Goal: Submit feedback/report problem: Submit feedback/report problem

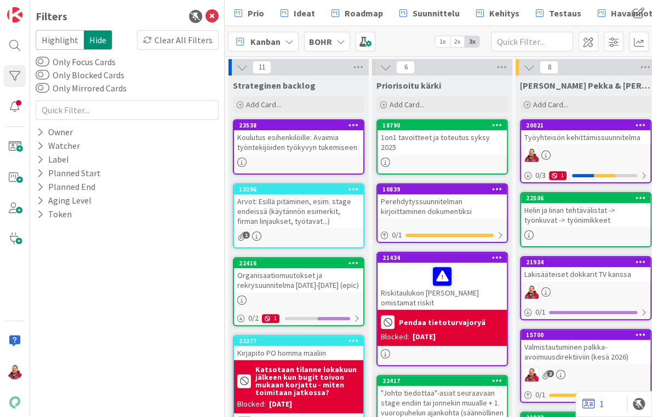
click at [211, 16] on icon at bounding box center [211, 16] width 13 height 13
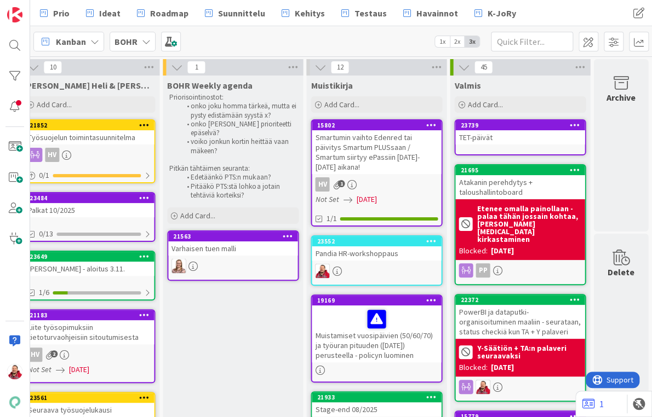
scroll to position [0, 589]
click at [18, 42] on div at bounding box center [15, 46] width 22 height 22
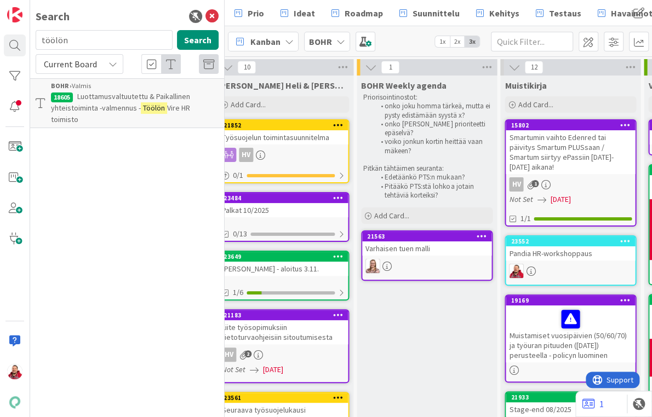
click at [141, 102] on mark "Töölön" at bounding box center [154, 108] width 26 height 12
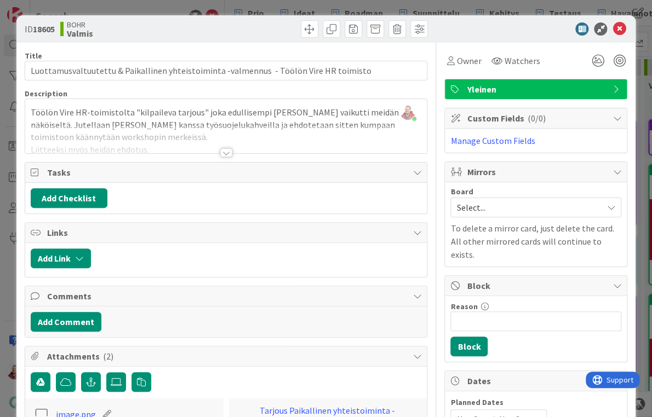
click at [226, 148] on div at bounding box center [226, 152] width 12 height 9
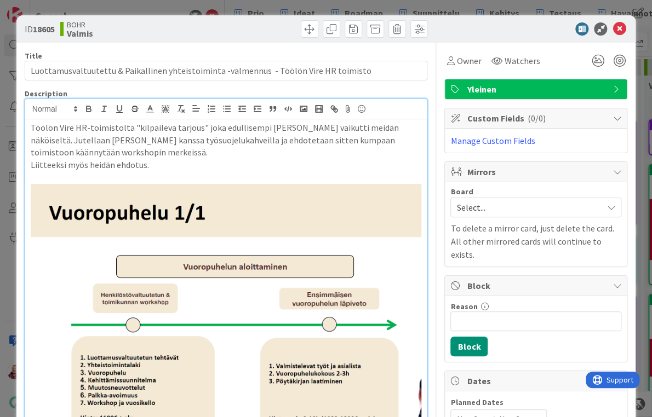
click at [624, 25] on icon at bounding box center [618, 28] width 13 height 13
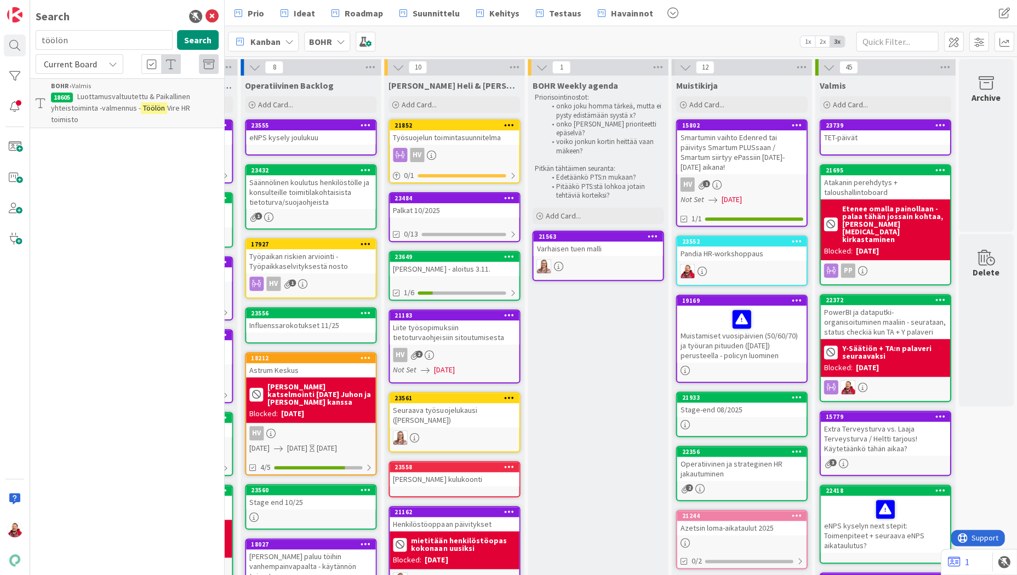
scroll to position [0, 419]
click at [77, 35] on input "töölön" at bounding box center [104, 40] width 137 height 20
click at [58, 37] on input "töölön" at bounding box center [104, 40] width 137 height 20
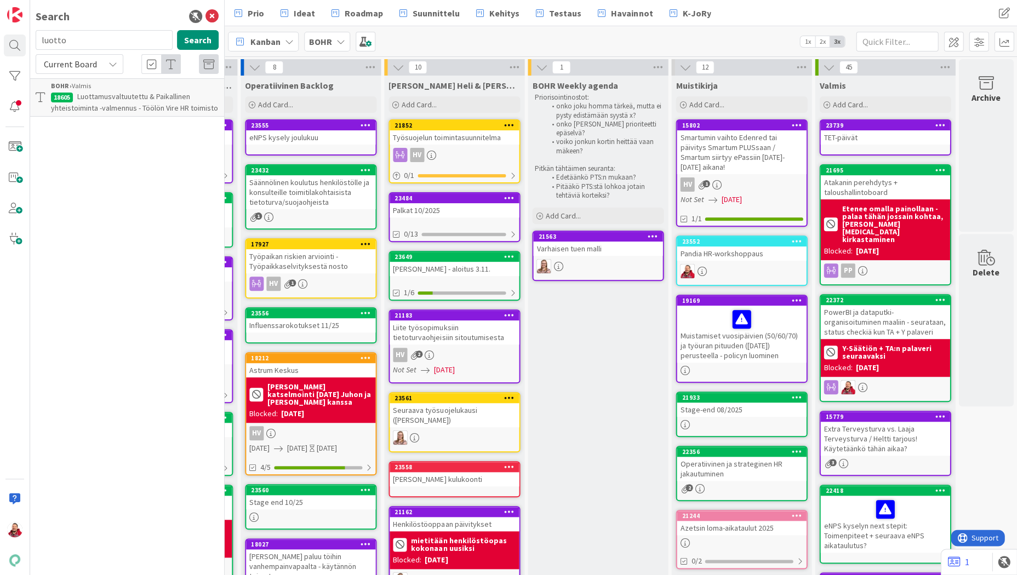
click at [71, 69] on div "Current Board" at bounding box center [80, 64] width 88 height 20
click at [64, 101] on span "All Boards" at bounding box center [99, 109] width 114 height 16
click at [83, 36] on input "luotto" at bounding box center [104, 40] width 137 height 20
click at [195, 39] on button "Search" at bounding box center [198, 40] width 42 height 20
click at [217, 35] on button "Search" at bounding box center [198, 40] width 42 height 20
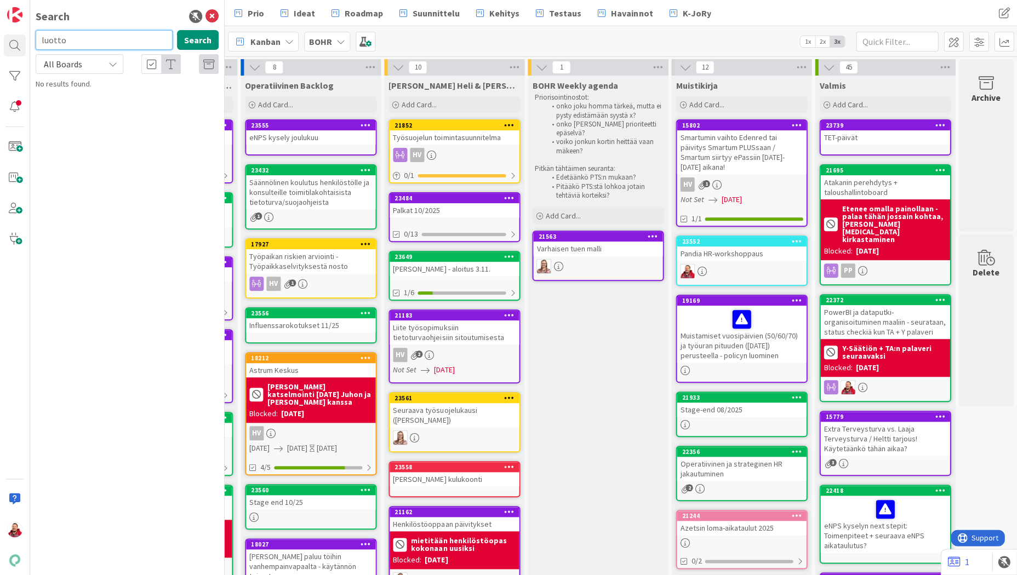
click at [113, 42] on input "luotto" at bounding box center [104, 40] width 137 height 20
click at [203, 37] on button "Search" at bounding box center [198, 40] width 42 height 20
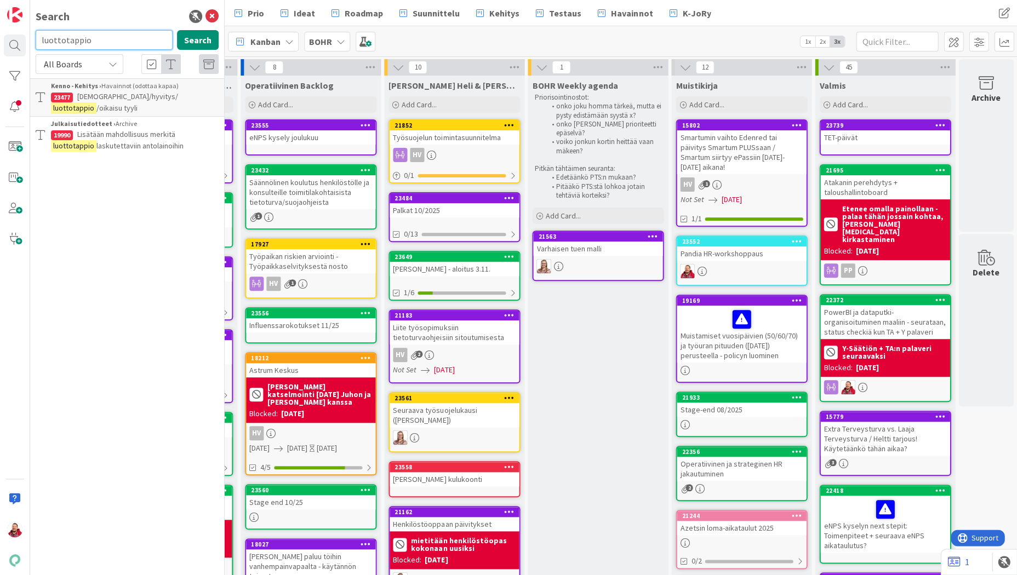
click at [123, 35] on input "luottotappio" at bounding box center [104, 40] width 137 height 20
click at [207, 37] on button "Search" at bounding box center [198, 40] width 42 height 20
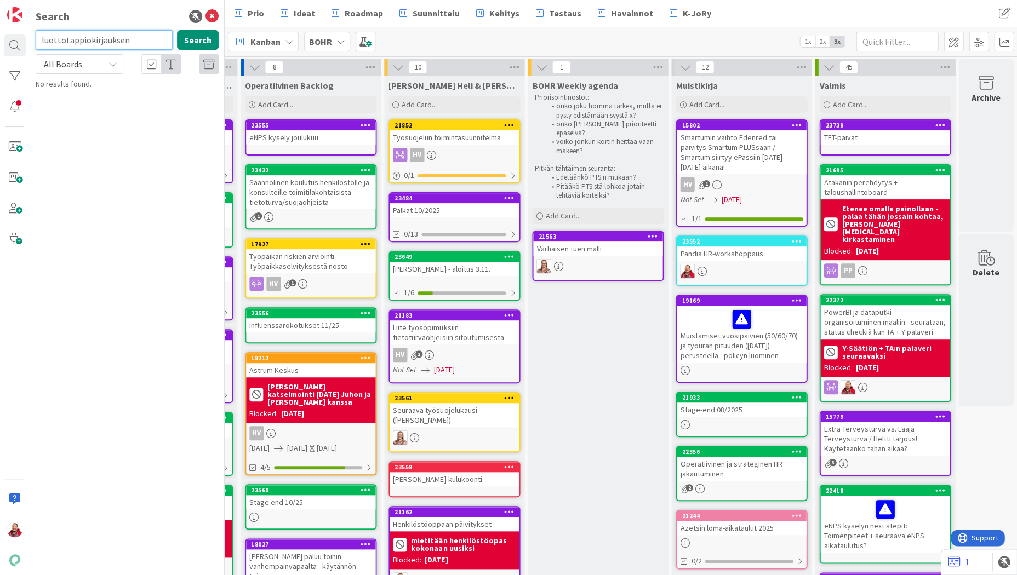
click at [127, 38] on input "luottotappiokirjauksen" at bounding box center [104, 40] width 137 height 20
click at [208, 30] on button "Search" at bounding box center [198, 40] width 42 height 20
click at [101, 42] on input "luotto*" at bounding box center [104, 40] width 137 height 20
click at [204, 47] on button "Search" at bounding box center [198, 40] width 42 height 20
click at [89, 42] on input "luotto%" at bounding box center [104, 40] width 137 height 20
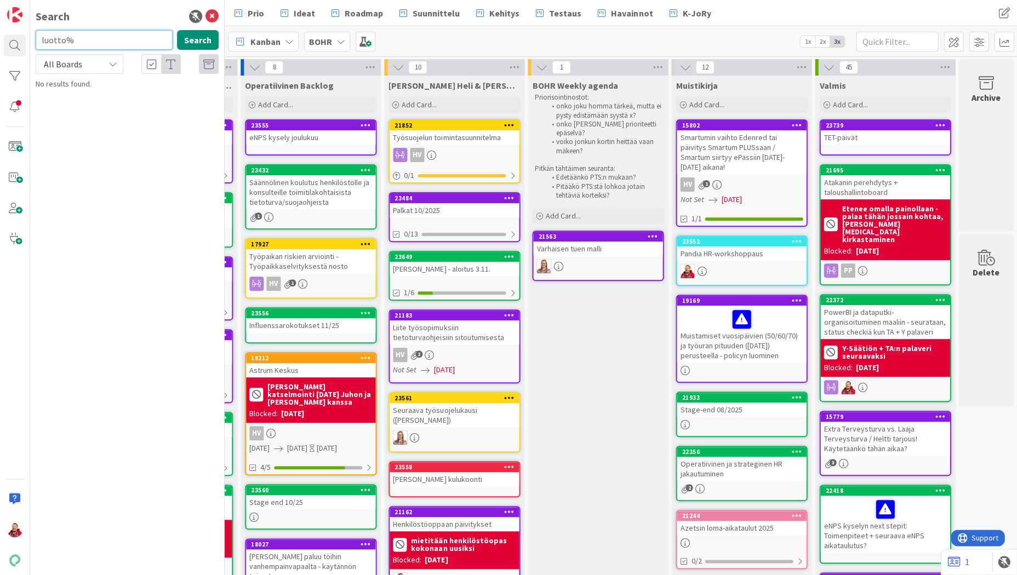
type input "luotto"
click at [211, 15] on icon at bounding box center [211, 16] width 13 height 13
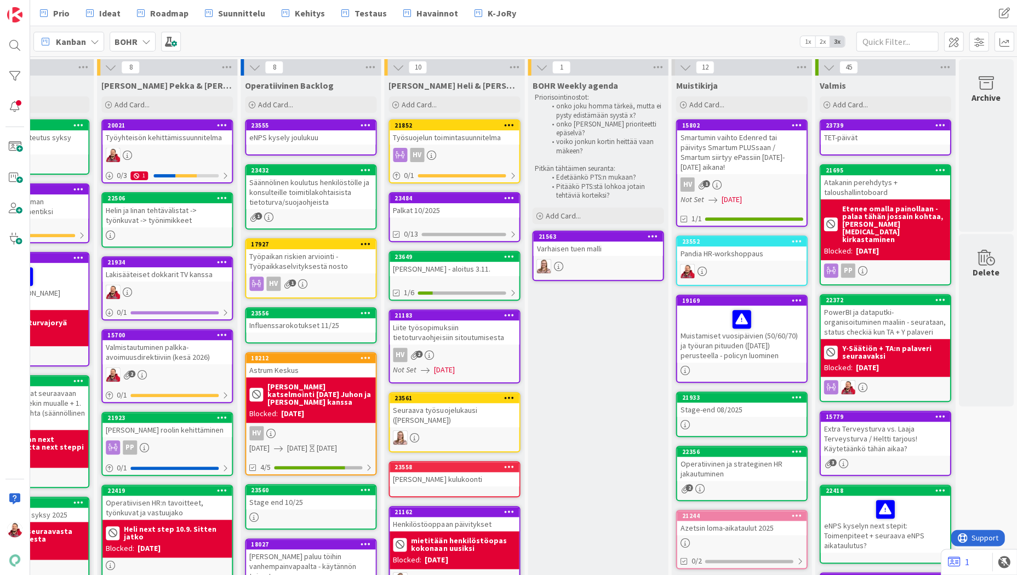
scroll to position [0, 225]
click at [17, 417] on div at bounding box center [15, 499] width 22 height 22
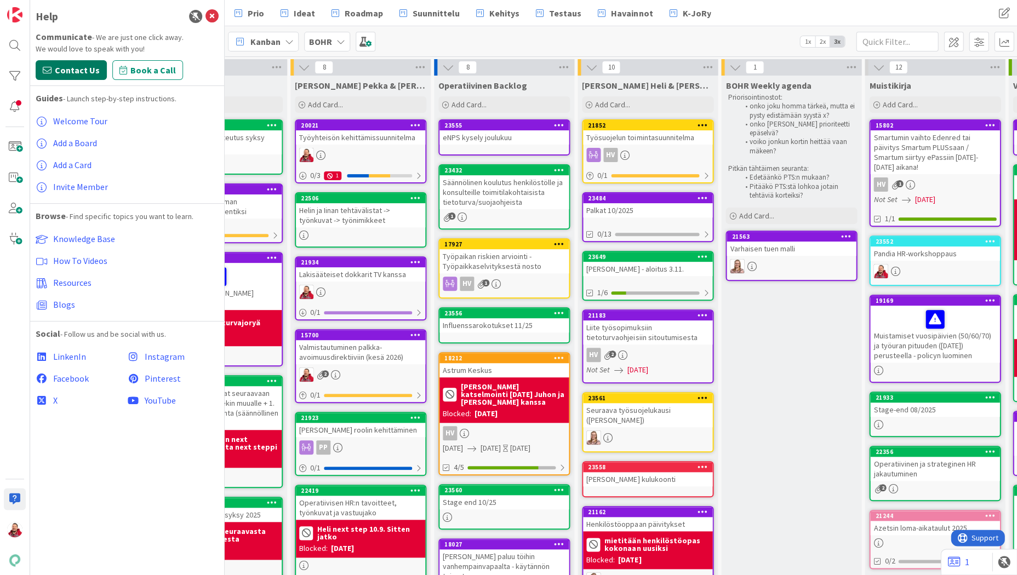
click at [70, 64] on span "Contact Us" at bounding box center [77, 70] width 45 height 13
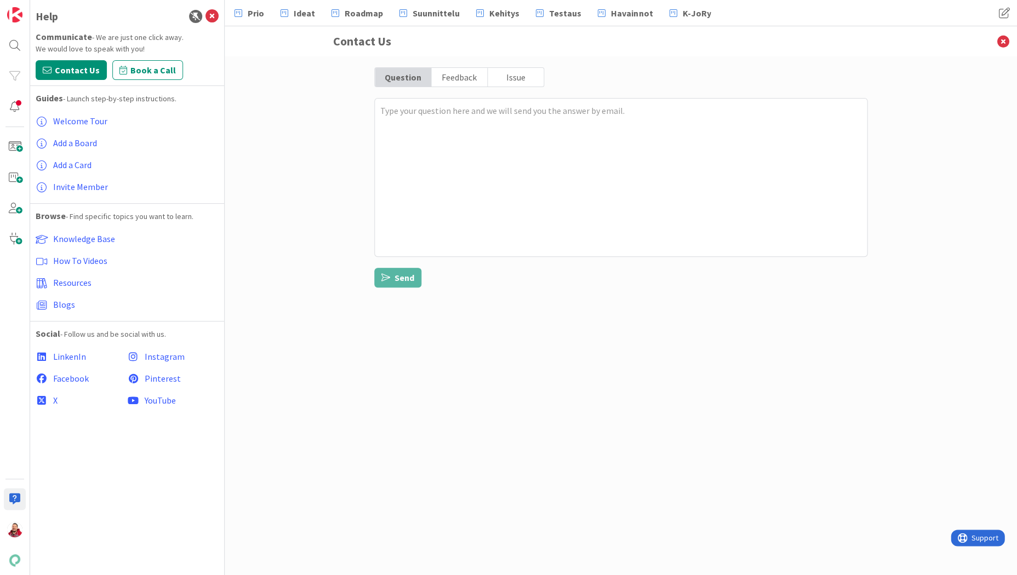
click at [450, 80] on div "Feedback" at bounding box center [459, 77] width 56 height 19
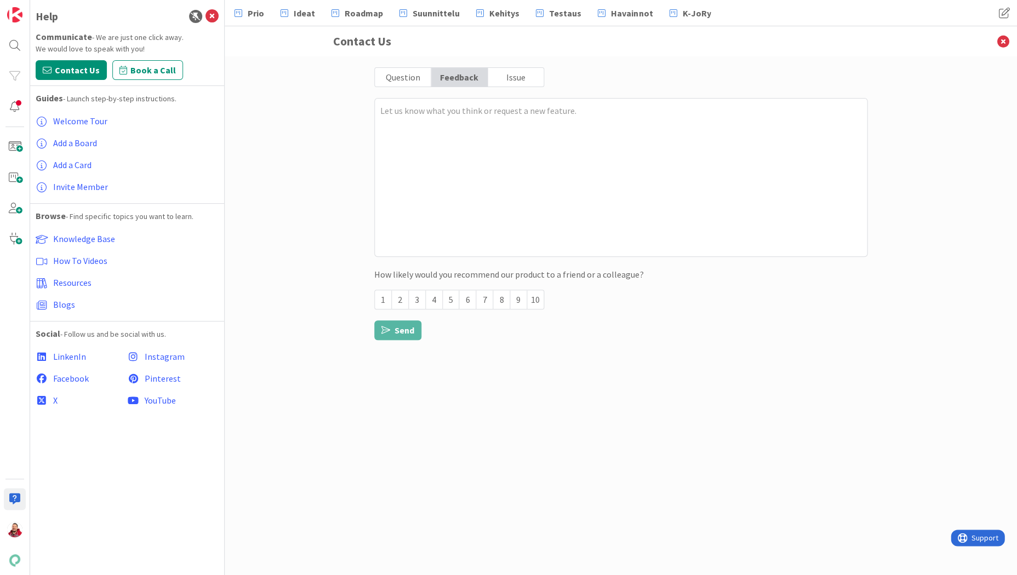
click at [421, 77] on div "Question" at bounding box center [403, 77] width 56 height 19
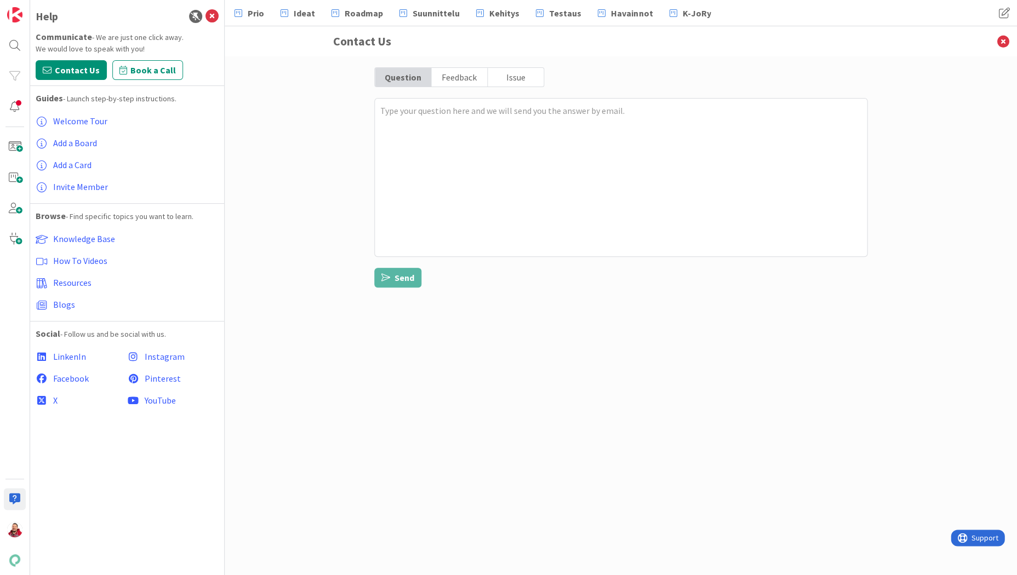
click at [468, 78] on div "Feedback" at bounding box center [459, 77] width 56 height 19
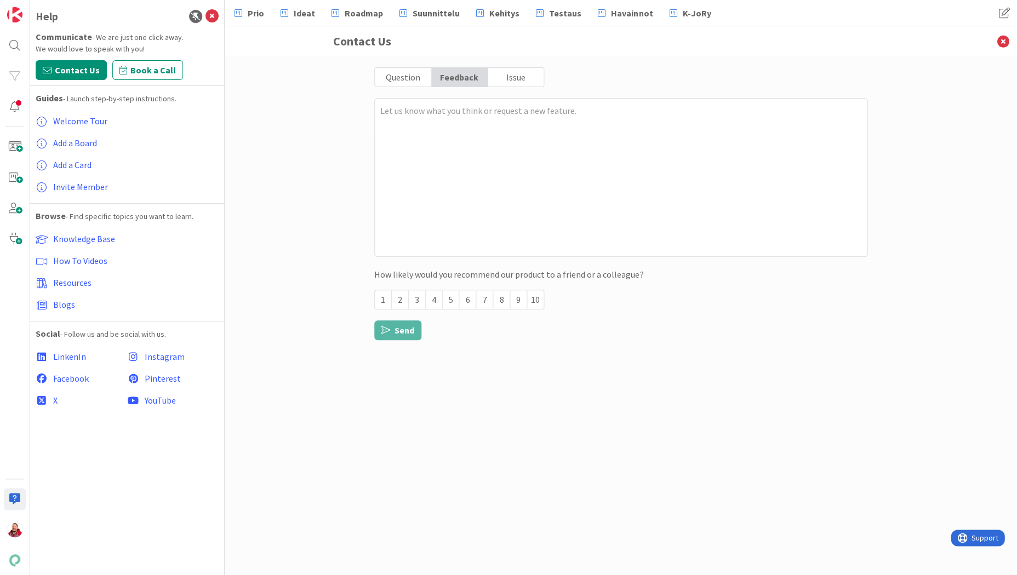
click at [521, 294] on div "9" at bounding box center [518, 299] width 17 height 19
click at [469, 147] on textarea at bounding box center [620, 177] width 493 height 159
click at [531, 296] on div "10" at bounding box center [535, 299] width 16 height 19
click at [435, 127] on textarea at bounding box center [620, 177] width 493 height 159
type textarea "x"
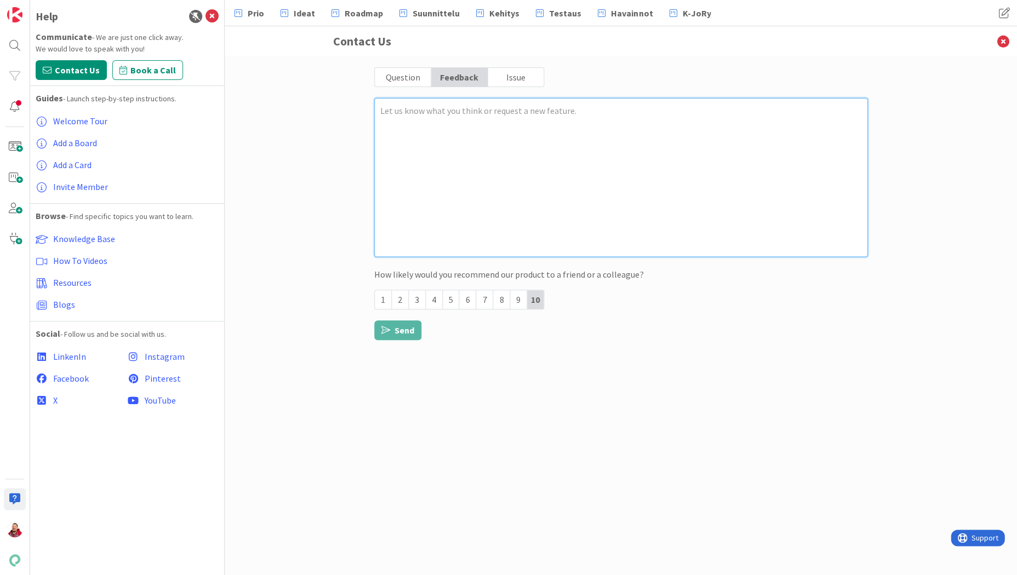
type textarea "F"
type textarea "x"
type textarea "Fe"
type textarea "x"
type textarea "Fea"
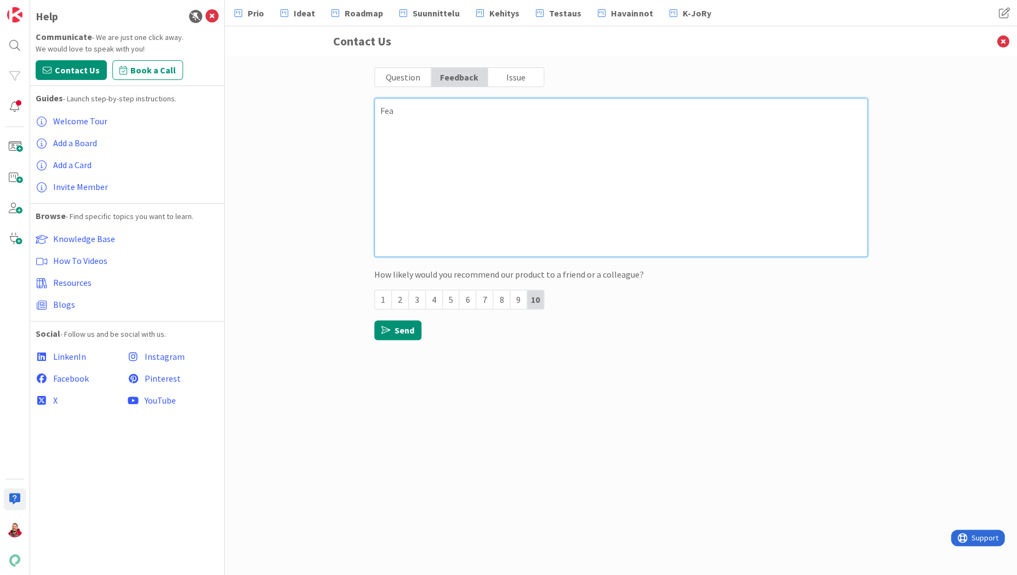
type textarea "x"
type textarea "Feat"
type textarea "x"
type textarea "Featu"
type textarea "x"
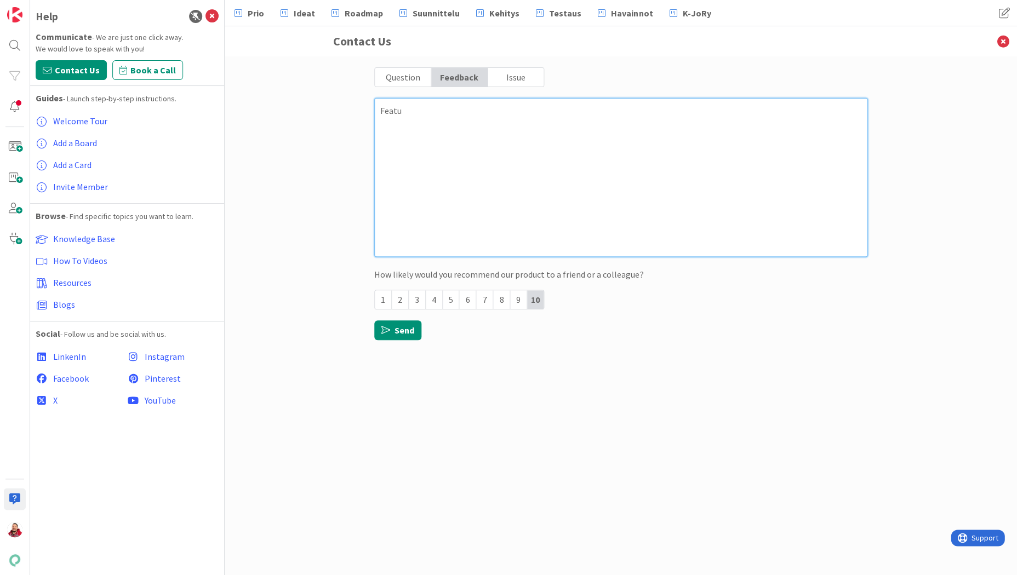
type textarea "Feat"
type textarea "x"
type textarea "Fea"
type textarea "x"
type textarea "Fe"
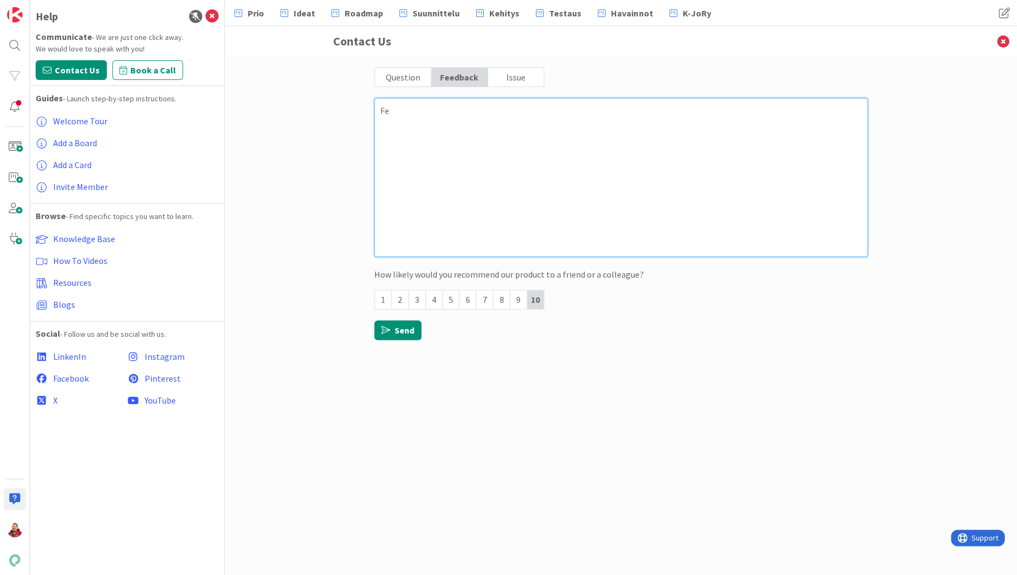
type textarea "x"
type textarea "F"
type textarea "x"
type textarea "I"
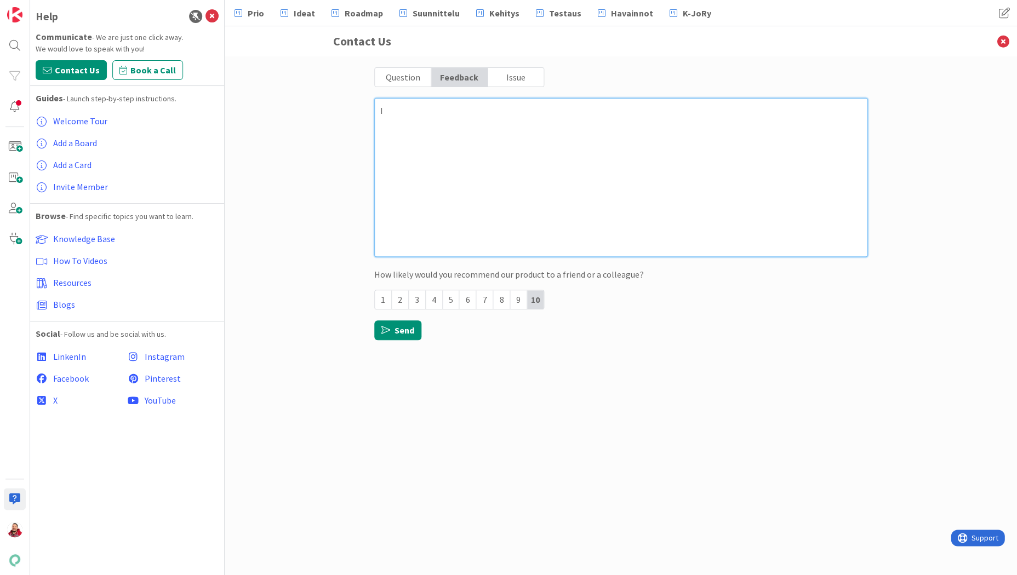
type textarea "x"
type textarea "Iw"
type textarea "x"
type textarea "I"
type textarea "x"
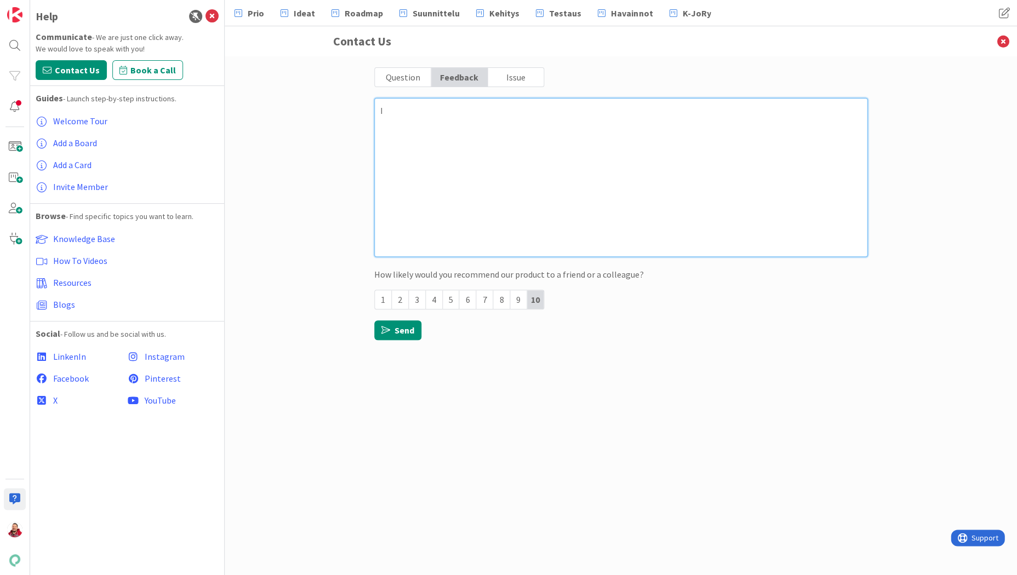
type textarea "It"
type textarea "x"
type textarea "It"
type textarea "x"
type textarea "It w"
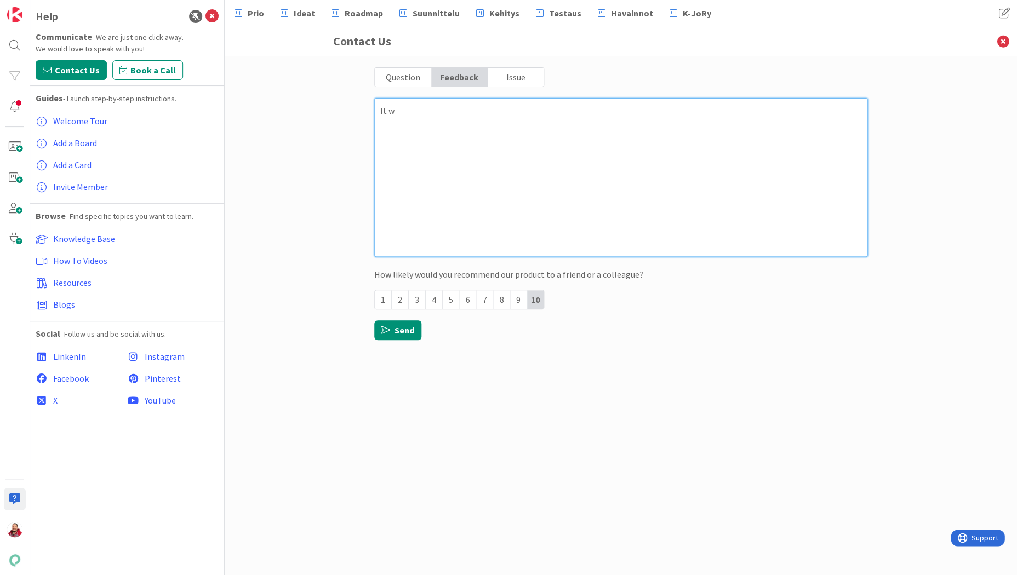
type textarea "x"
type textarea "It wo"
type textarea "x"
type textarea "It wou"
type textarea "x"
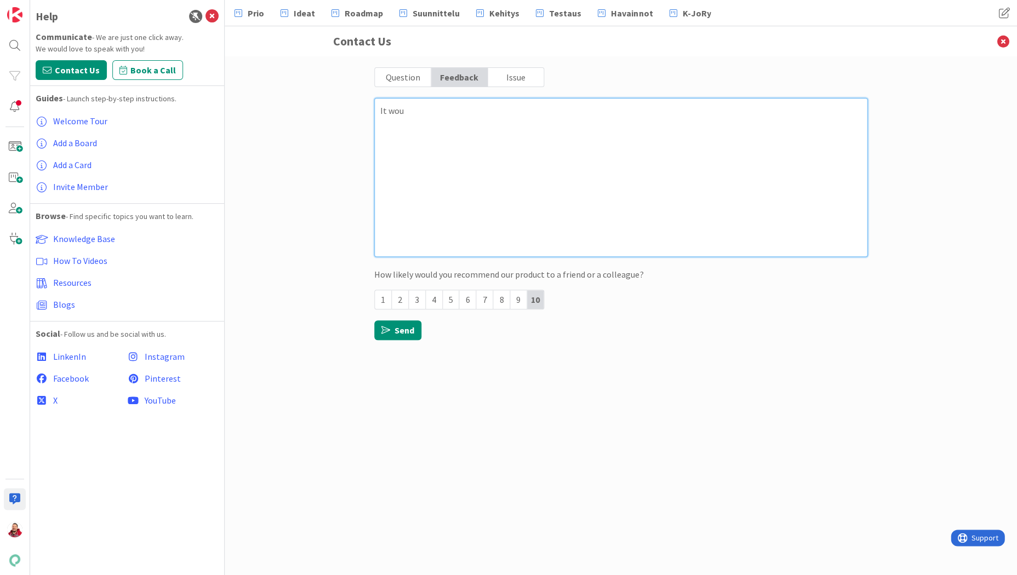
type textarea "It woul"
type textarea "x"
type textarea "It would"
type textarea "x"
type textarea "It would"
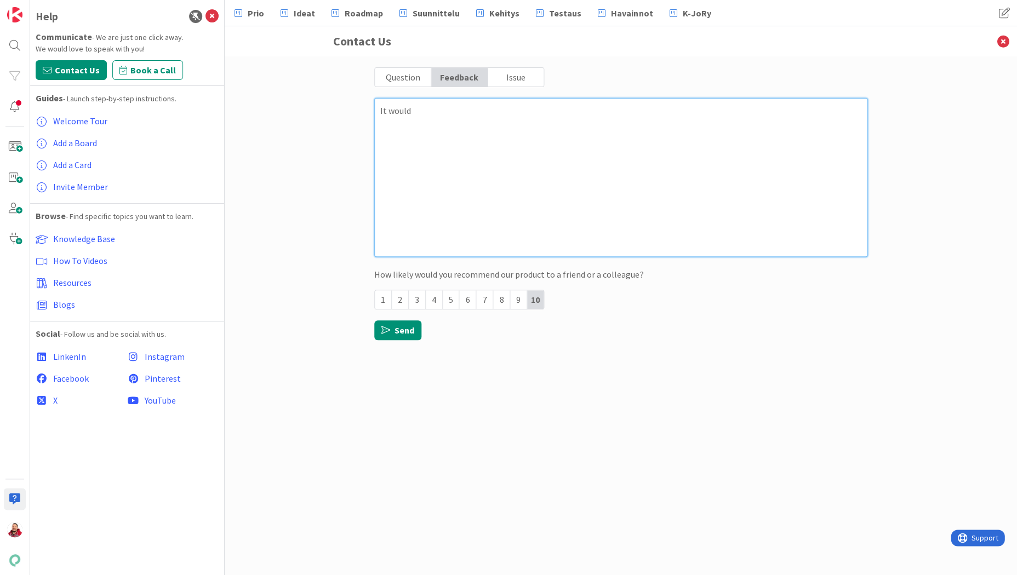
type textarea "x"
type textarea "It would b"
type textarea "x"
type textarea "It would be"
type textarea "x"
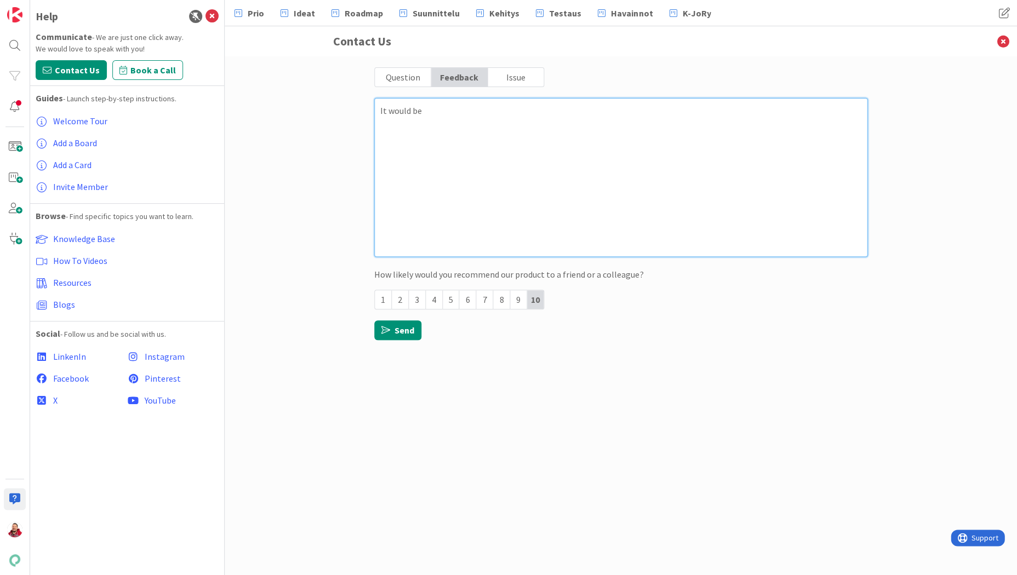
type textarea "It would be"
type textarea "x"
type textarea "It would be g"
type textarea "x"
type textarea "It would be"
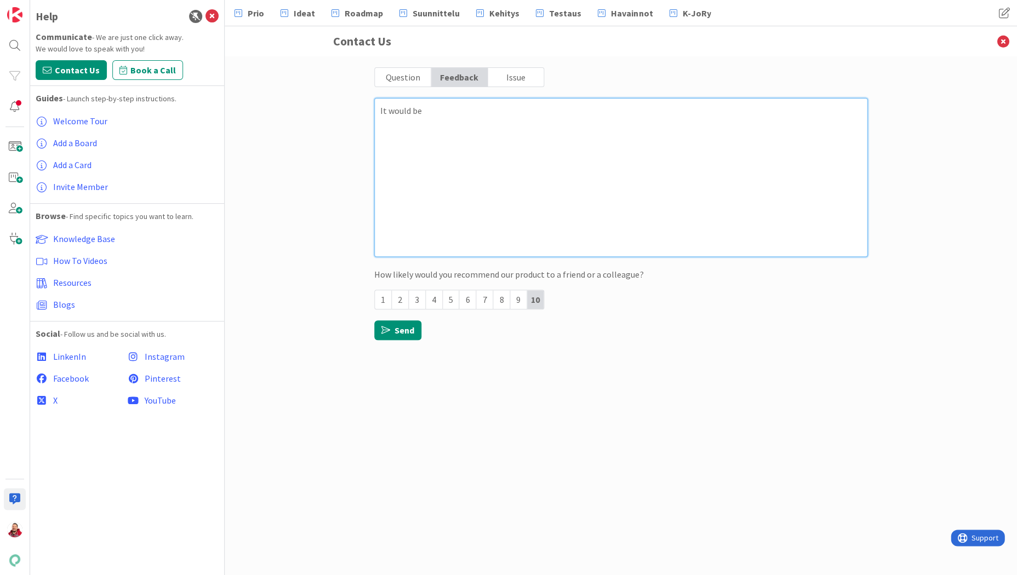
type textarea "x"
type textarea "It would be g"
type textarea "x"
type textarea "It would be gr"
type textarea "x"
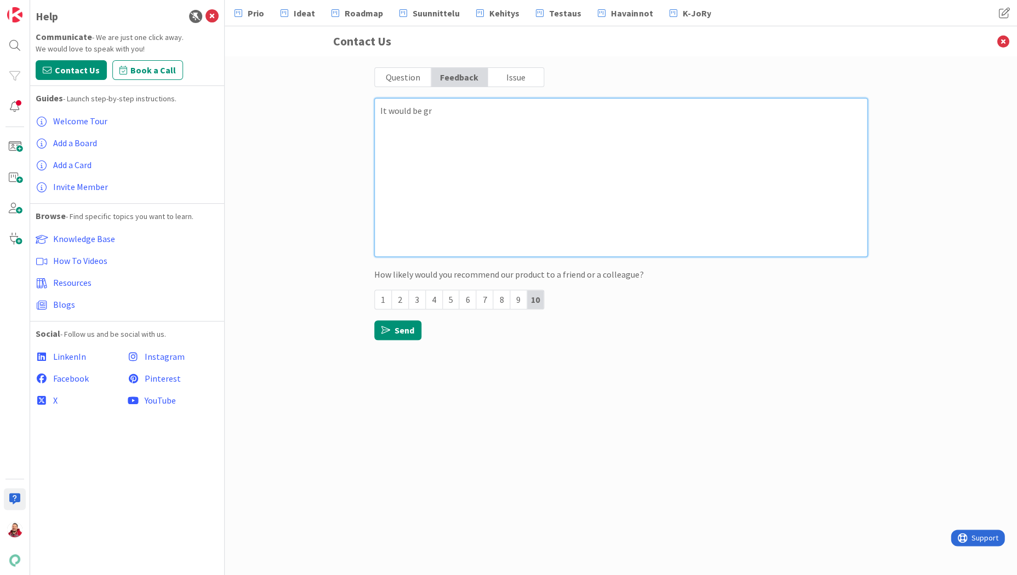
type textarea "It would be gre"
type textarea "x"
type textarea "It would be grea"
type textarea "x"
type textarea "It would be great"
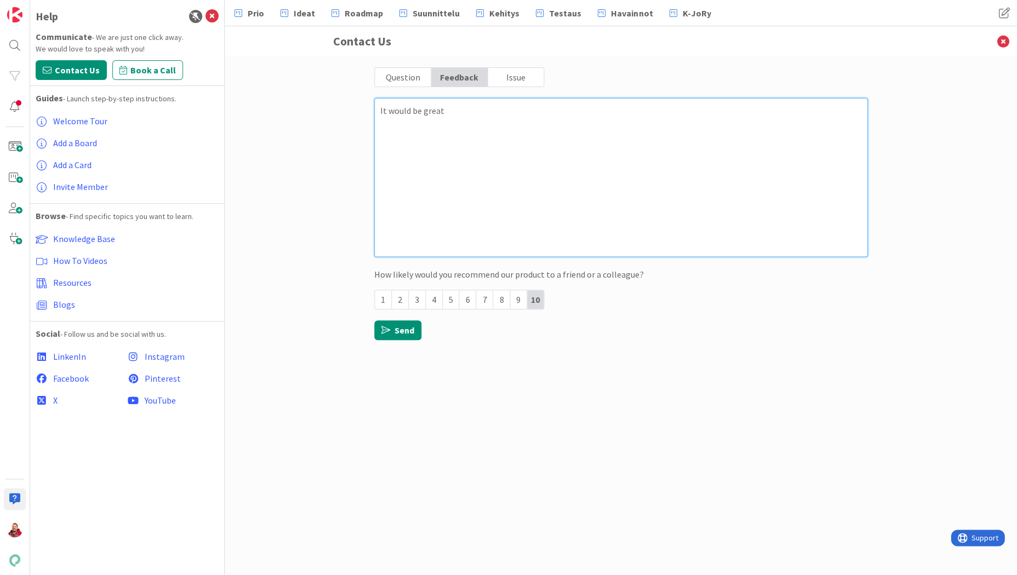
type textarea "x"
type textarea "It would be great"
type textarea "x"
type textarea "It would be great i"
type textarea "x"
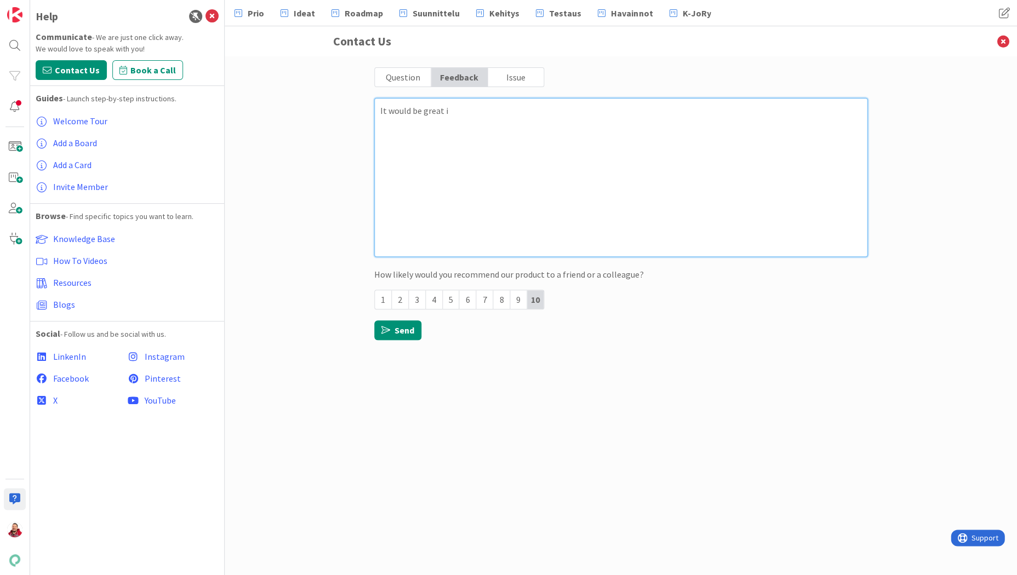
type textarea "It would be great if"
type textarea "x"
type textarea "It would be great if"
type textarea "x"
type textarea "It would be great if t"
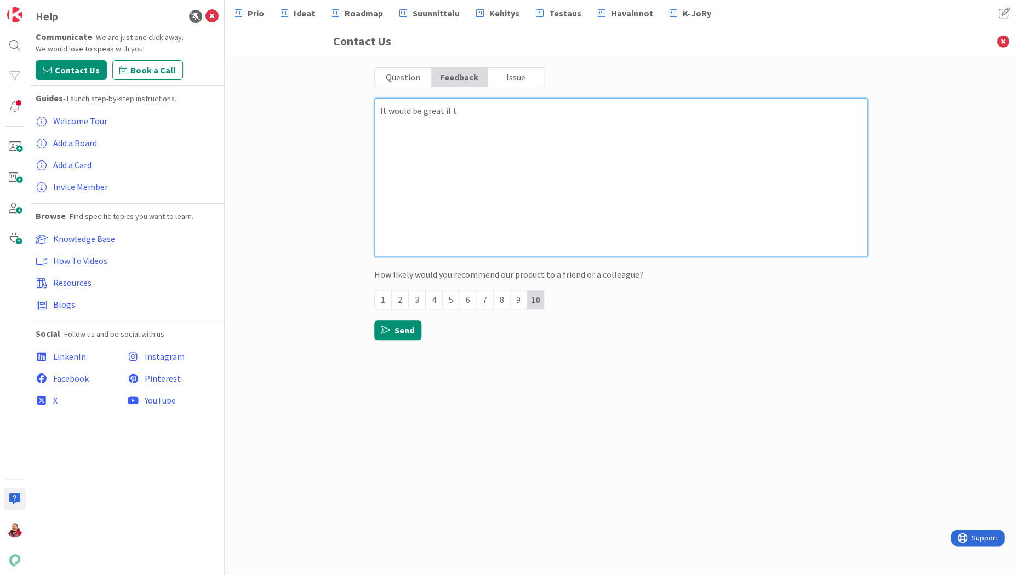
type textarea "x"
type textarea "It would be great if th"
type textarea "x"
type textarea "It would be great if the"
type textarea "x"
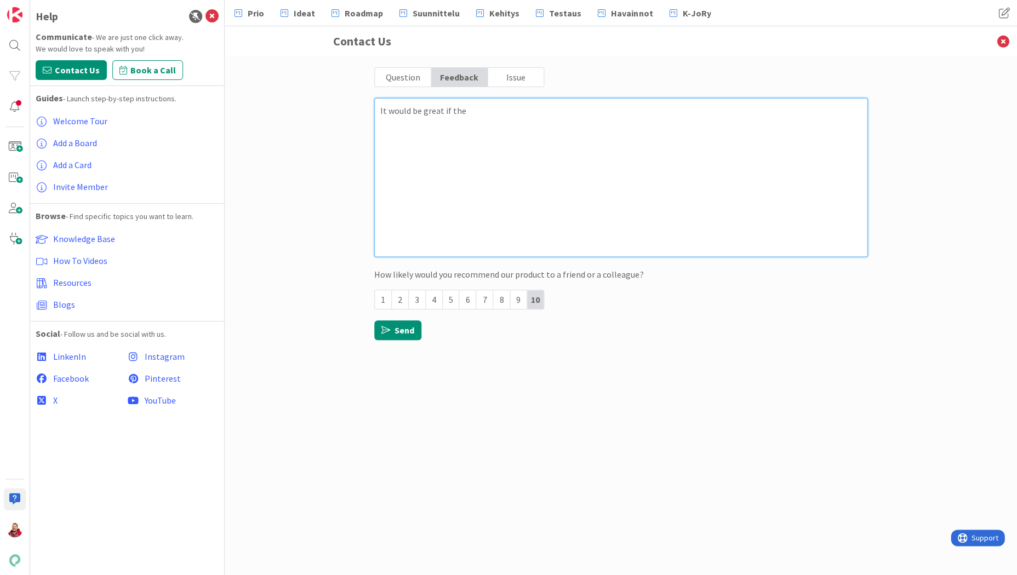
type textarea "It would be great if the"
type textarea "x"
type textarea "It would be great if the s"
type textarea "x"
type textarea "It would be great if the se"
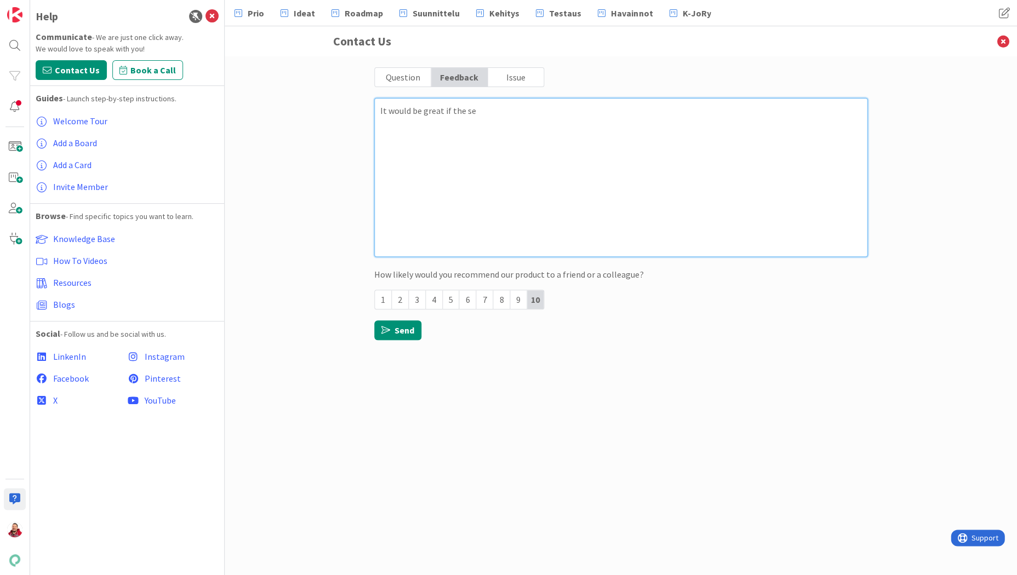
type textarea "x"
type textarea "It would be great if the sea"
type textarea "x"
type textarea "It would be great if the sear"
type textarea "x"
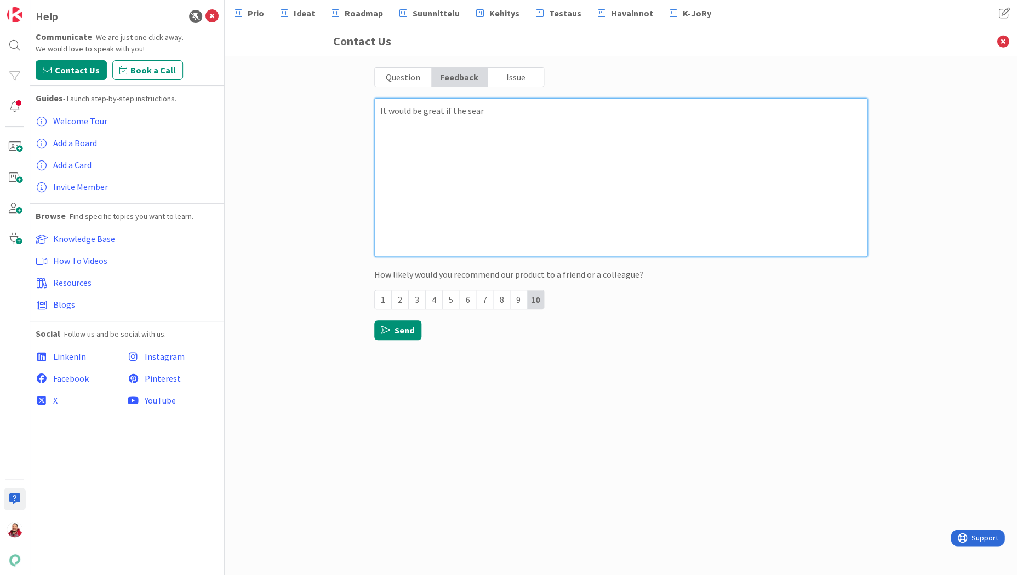
type textarea "It would be great if the searc"
type textarea "x"
type textarea "It would be great if the search"
type textarea "x"
type textarea "It would be great if the search"
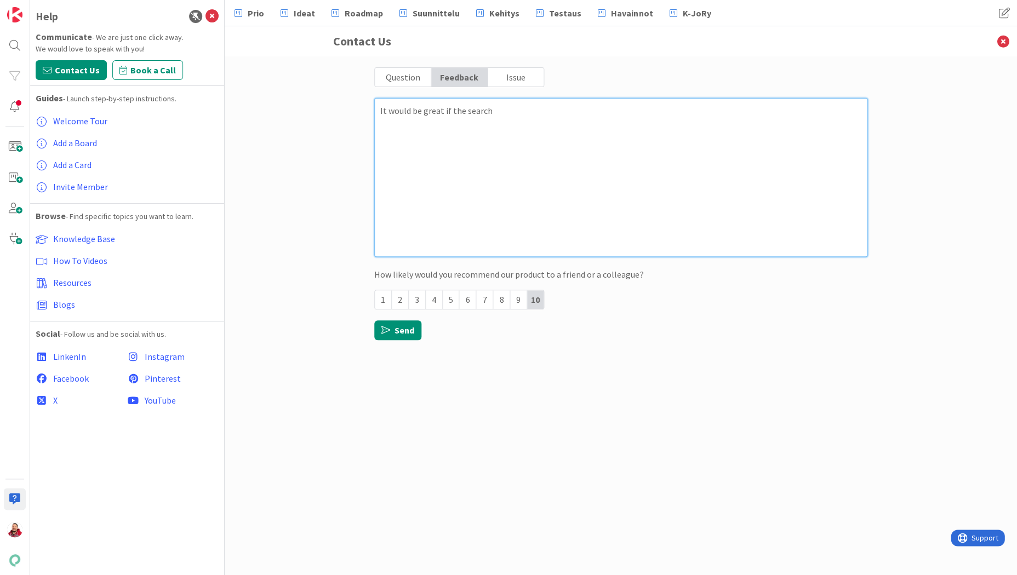
type textarea "x"
type textarea "It would be great if the search f"
type textarea "x"
type textarea "It would be great if the search fe"
type textarea "x"
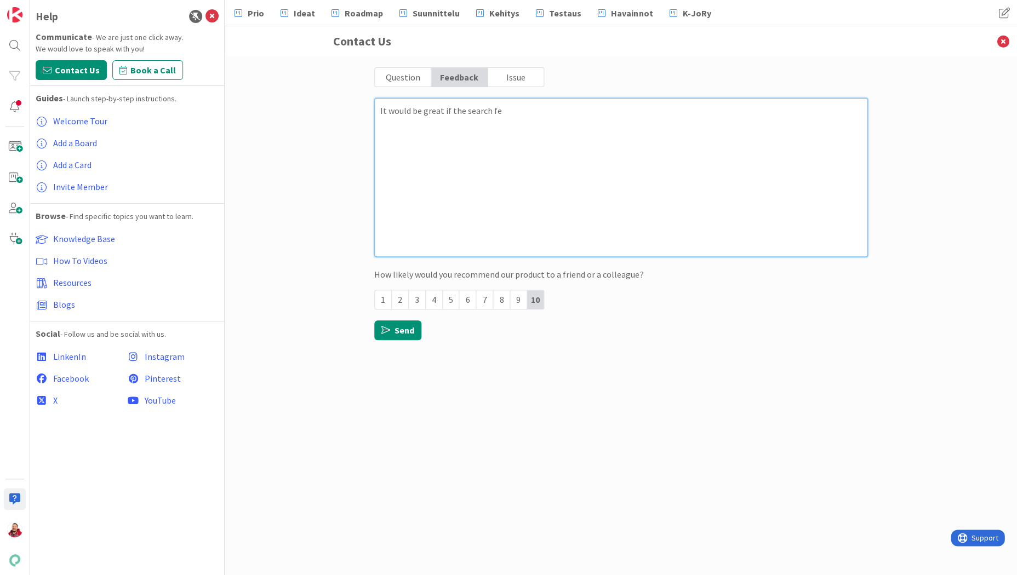
type textarea "It would be great if the search fea"
type textarea "x"
type textarea "It would be great if the search feat"
type textarea "x"
type textarea "It would be great if the search featu"
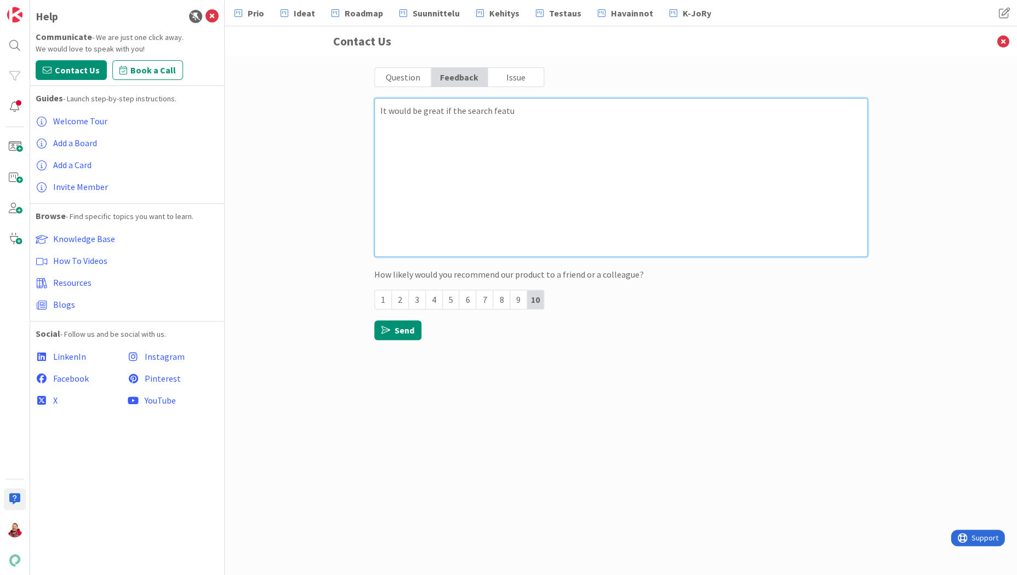
type textarea "x"
type textarea "It would be great if the search featur"
type textarea "x"
type textarea "It would be great if the search feature"
type textarea "x"
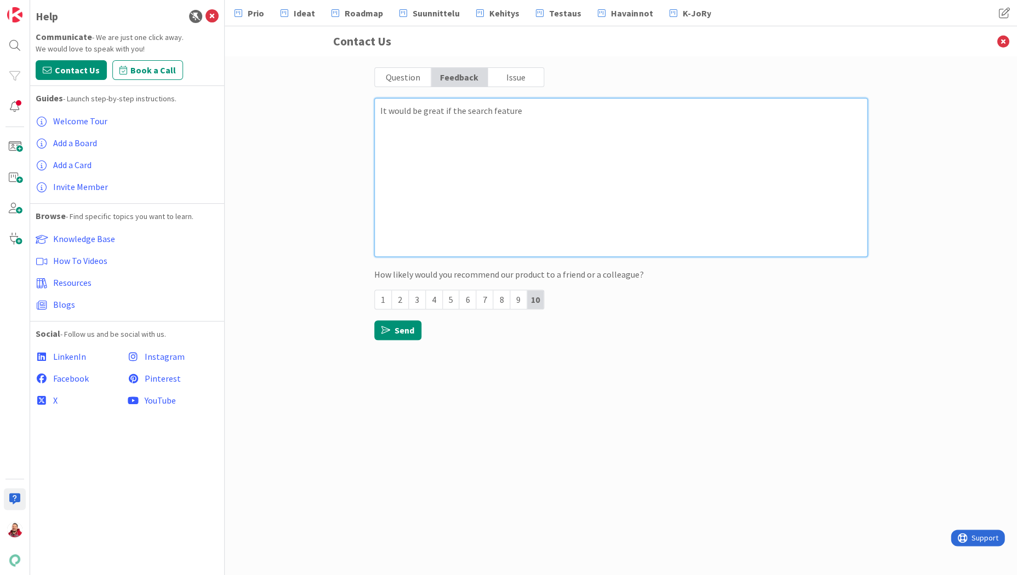
type textarea "It would be great if the search feature"
type textarea "x"
type textarea "It would be great if the search feature c"
type textarea "x"
type textarea "It would be great if the search feature co"
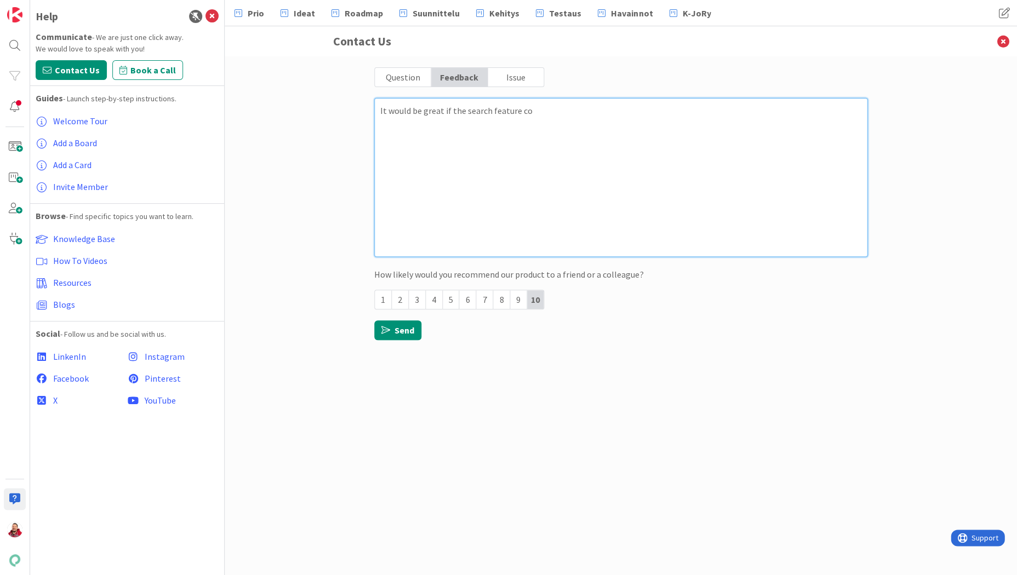
type textarea "x"
type textarea "It would be great if the search feature cou"
type textarea "x"
type textarea "It would be great if the search feature coul"
type textarea "x"
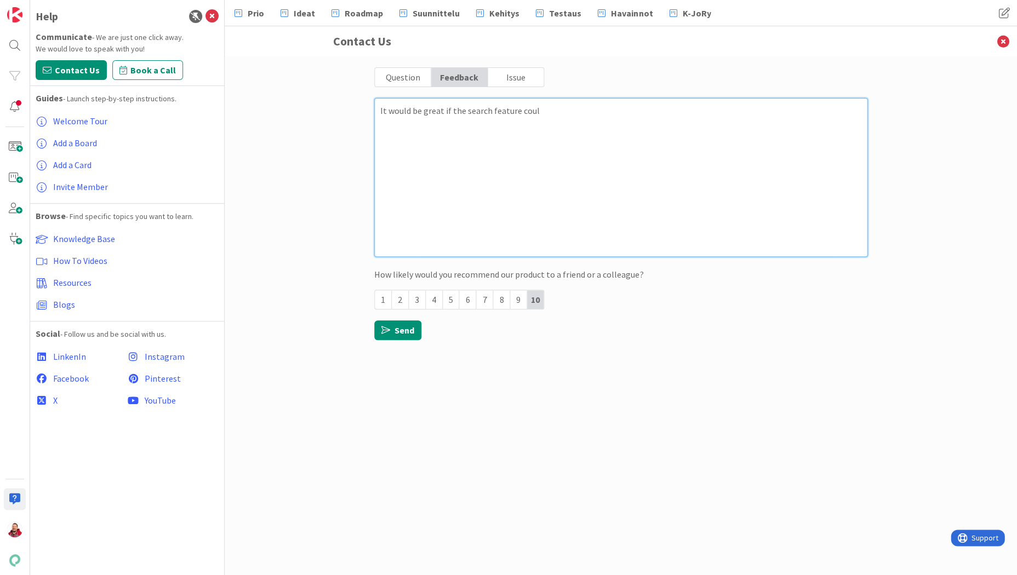
type textarea "It would be great if the search feature could"
type textarea "x"
type textarea "It would be great if the search feature could"
type textarea "x"
type textarea "It would be great if the search feature could m"
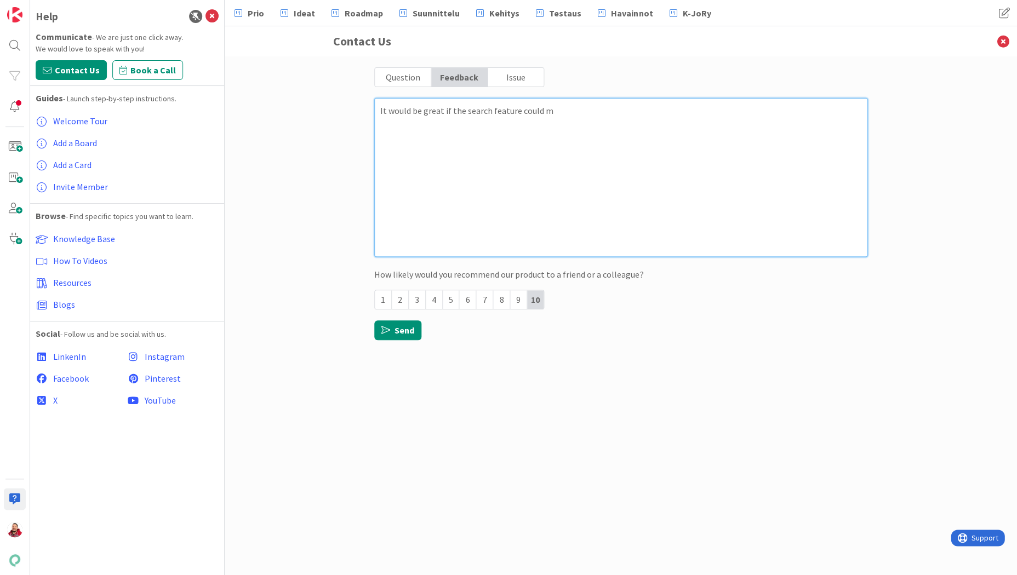
type textarea "x"
type textarea "It would be great if the search feature could ma"
type textarea "x"
type textarea "It would be great if the search feature could mat"
type textarea "x"
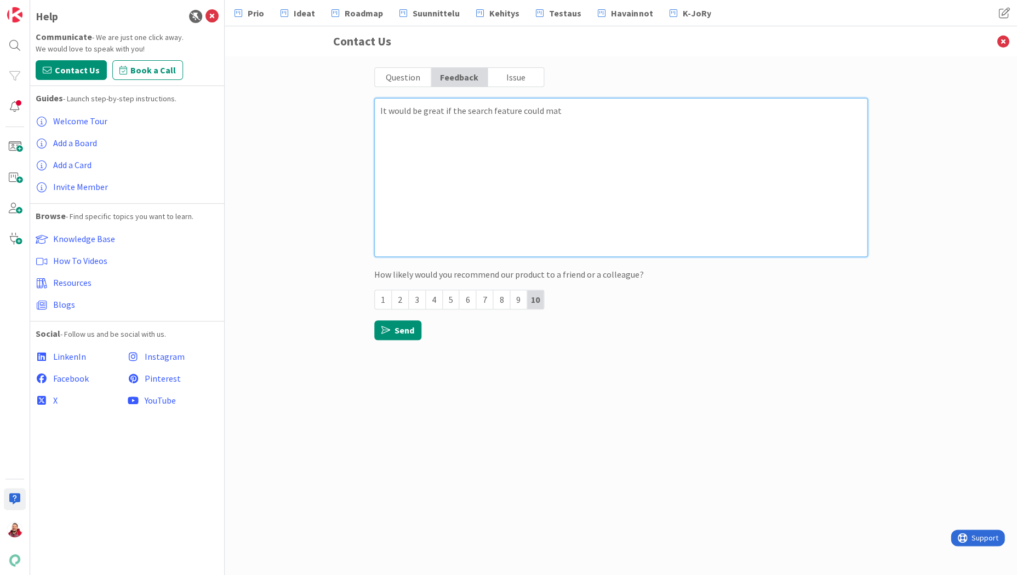
type textarea "It would be great if the search feature could matc"
type textarea "x"
type textarea "It would be great if the search feature could match"
type textarea "x"
type textarea "It would be great if the search feature could match"
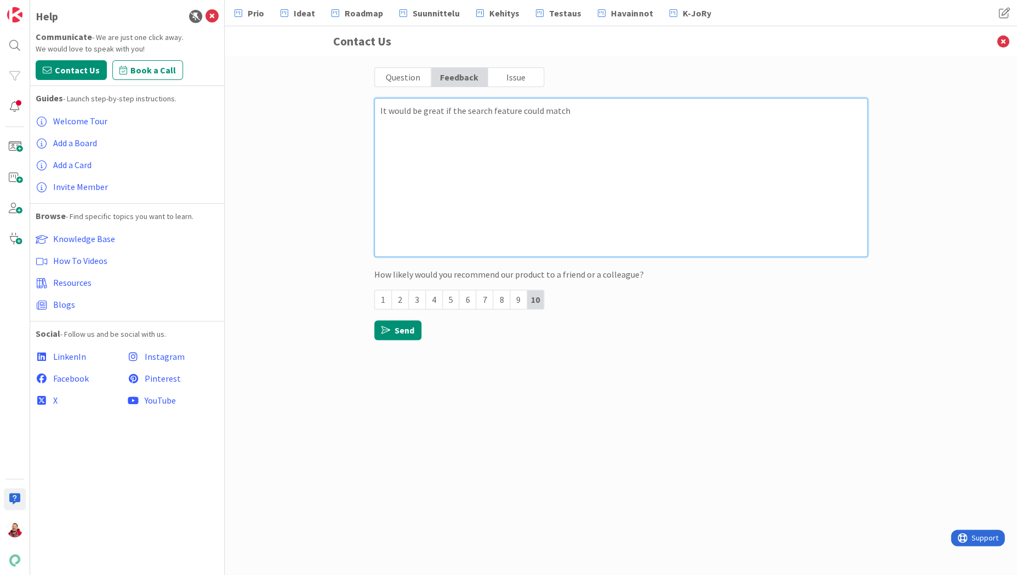
type textarea "x"
type textarea "It would be great if the search feature could match t"
type textarea "x"
type textarea "It would be great if the search feature could match to"
type textarea "x"
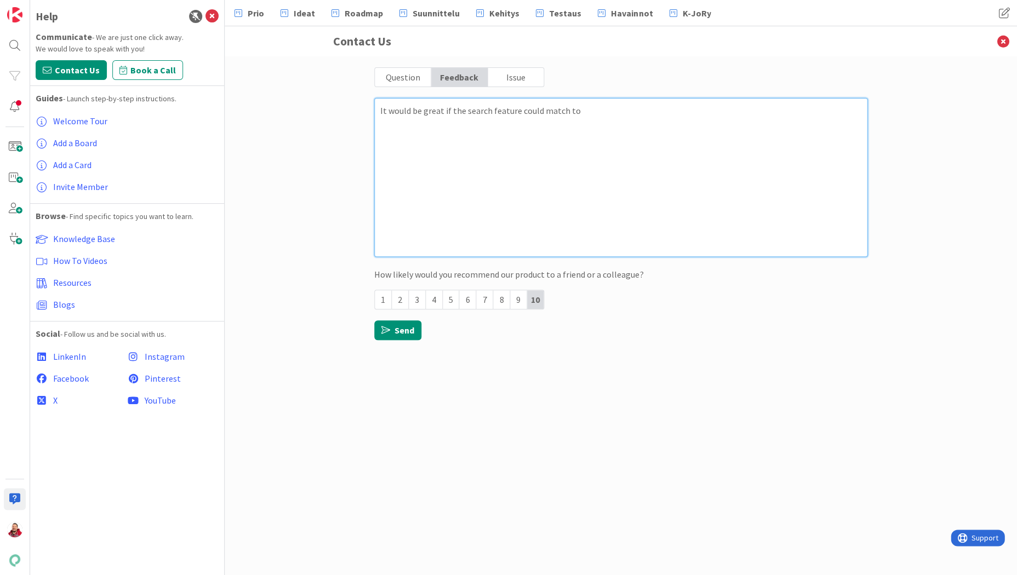
type textarea "It would be great if the search feature could match to"
type textarea "x"
type textarea "It would be great if the search feature could match to s"
type textarea "x"
type textarea "It would be great if the search feature could match to su"
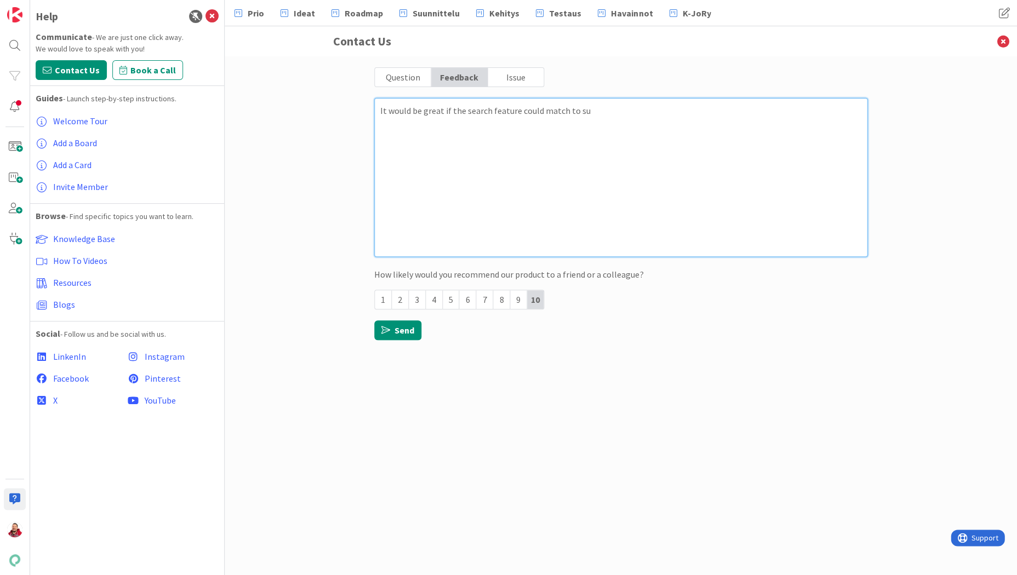
type textarea "x"
type textarea "It would be great if the search feature could match to sub"
type textarea "x"
type textarea "It would be great if the search feature could match to subs"
type textarea "x"
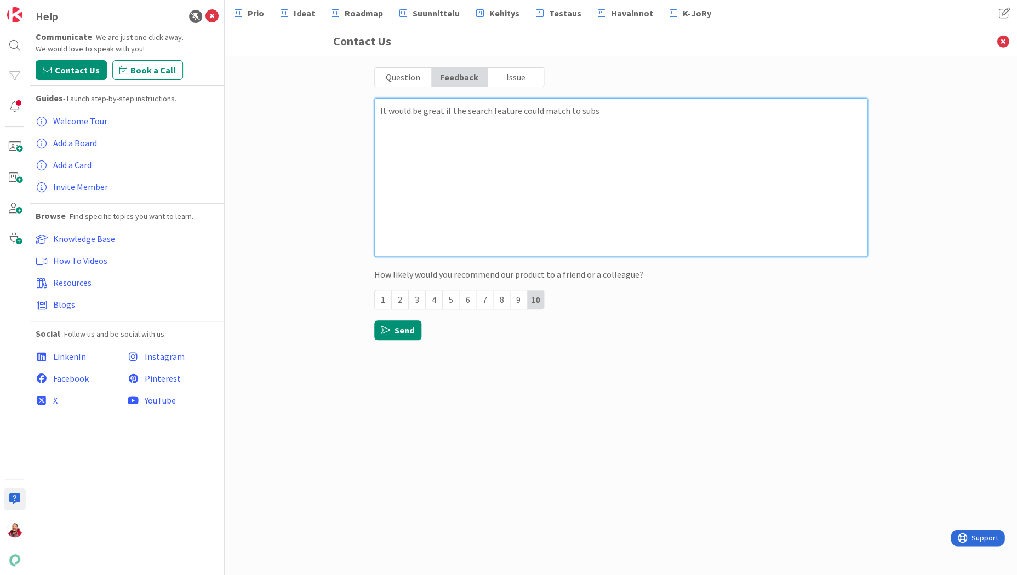
type textarea "It would be great if the search feature could match to subst"
type textarea "x"
type textarea "It would be great if the search feature could match to substr"
type textarea "x"
type textarea "It would be great if the search feature could match to substri"
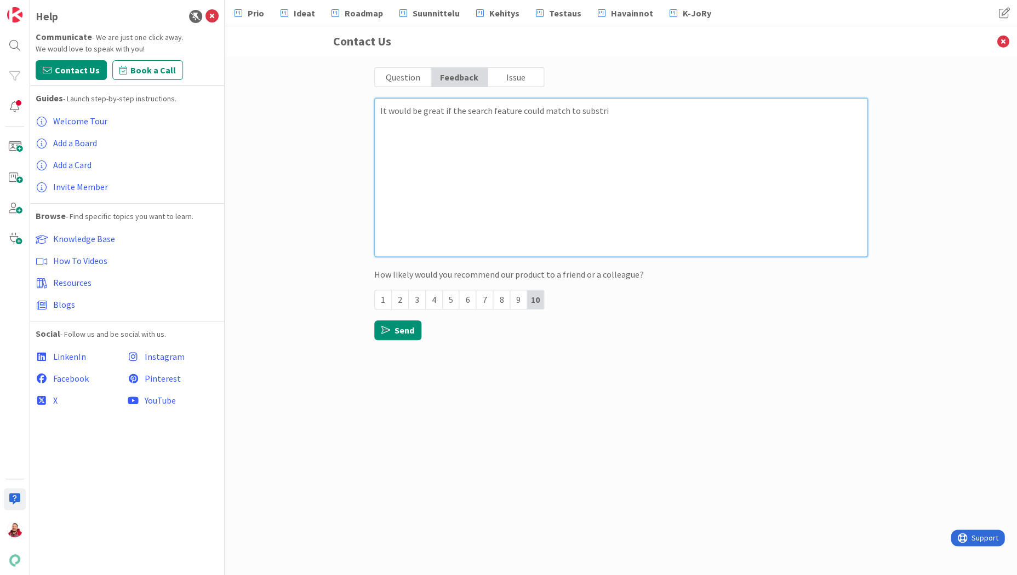
type textarea "x"
type textarea "It would be great if the search feature could match to substrin"
type textarea "x"
type textarea "It would be great if the search feature could match to substring"
type textarea "x"
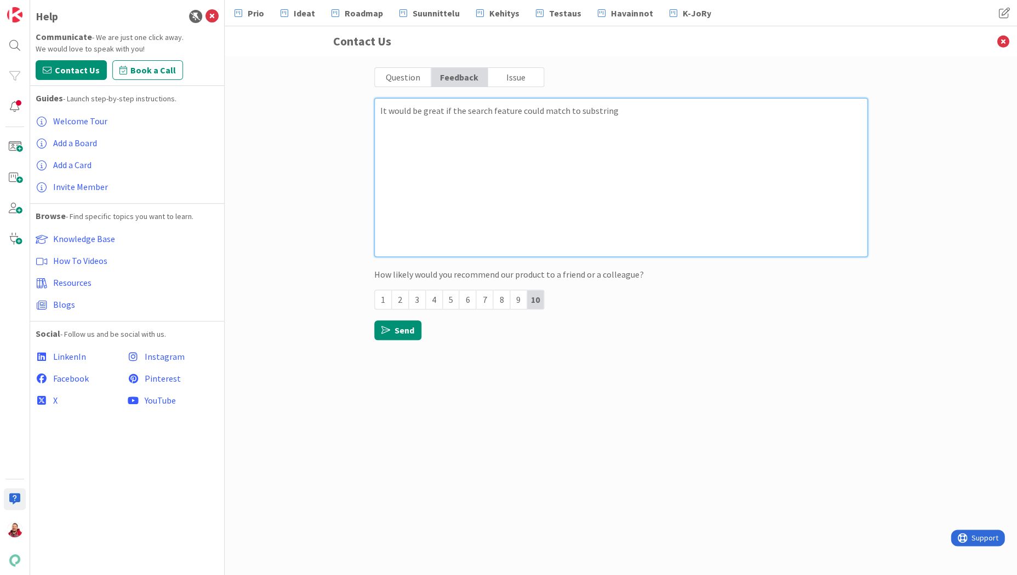
type textarea "It would be great if the search feature could match to substrings"
type textarea "x"
type textarea "It would be great if the search feature could match to substrings"
type textarea "x"
type textarea "It would be great if the search feature could match to substrings a"
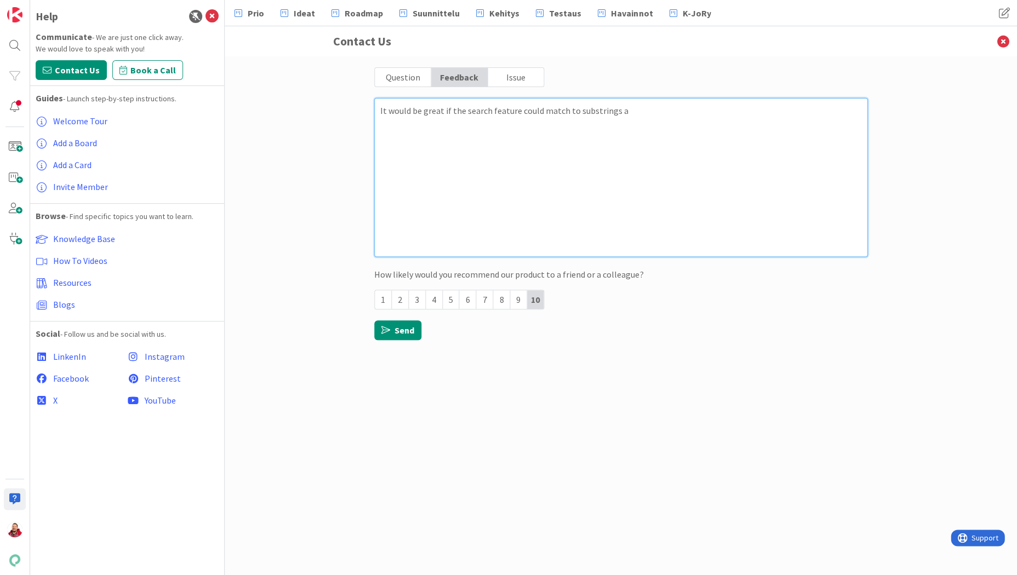
type textarea "x"
type textarea "It would be great if the search feature could match to substrings an"
type textarea "x"
type textarea "It would be great if the search feature could match to substrings a"
type textarea "x"
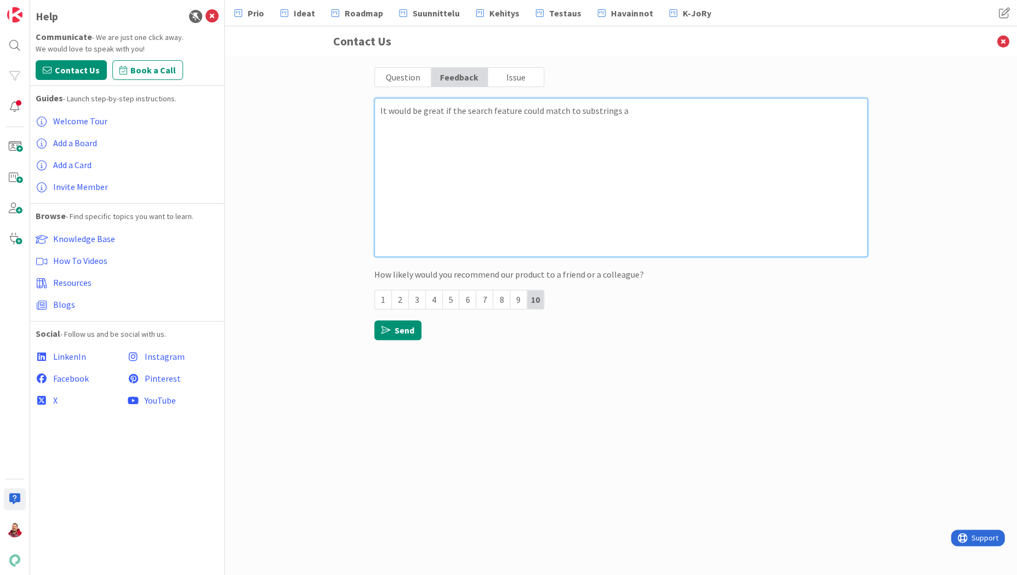
type textarea "It would be great if the search feature could match to substrings"
type textarea "x"
type textarea "It would be great if the search feature could match to substrings o"
type textarea "x"
type textarea "It would be great if the search feature could match to substrings or"
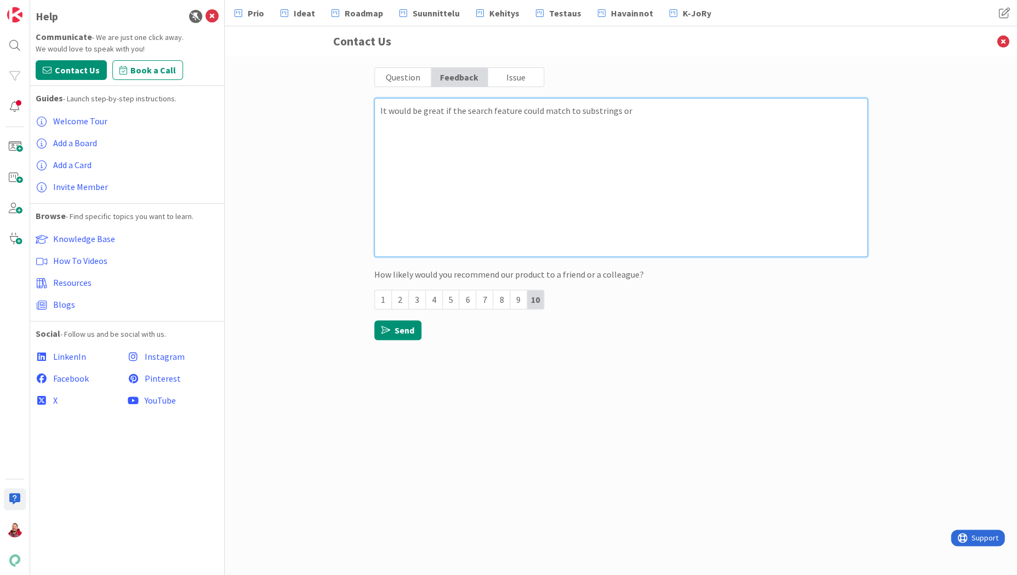
type textarea "x"
type textarea "It would be great if the search feature could match to substrings or"
type textarea "x"
type textarea "It would be great if the search feature could match to substrings or i"
type textarea "x"
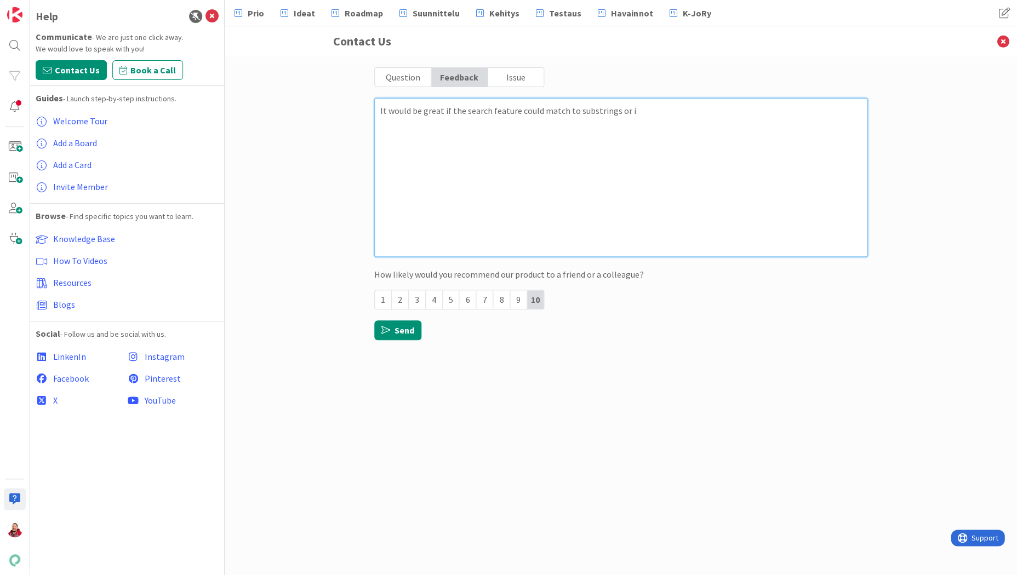
type textarea "It would be great if the search feature could match to substrings or if"
type textarea "x"
type textarea "It would be great if the search feature could match to substrings or if"
type textarea "x"
type textarea "It would be great if the search feature could match to substrings or if t"
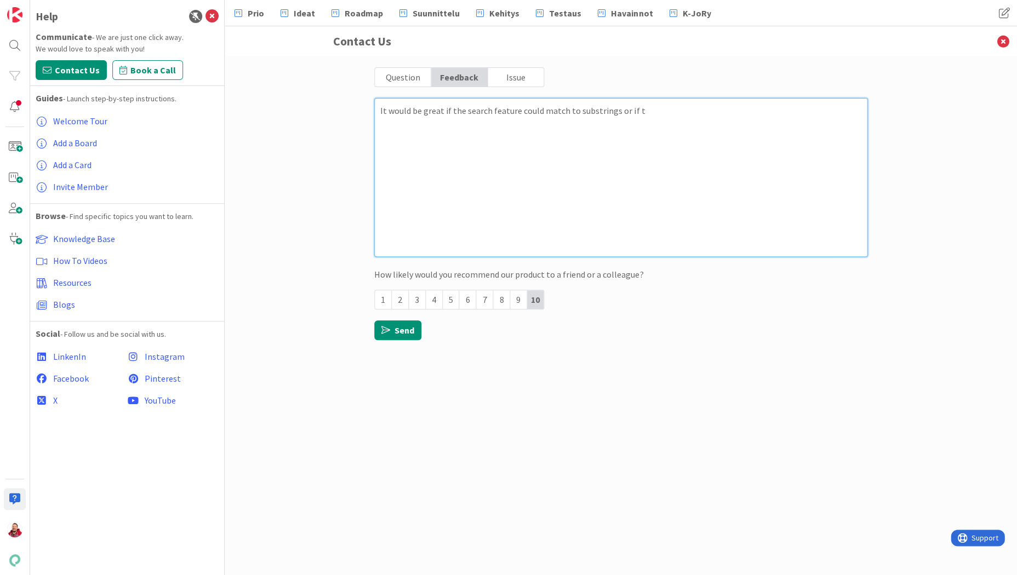
type textarea "x"
type textarea "It would be great if the search feature could match to substrings or if th"
type textarea "x"
type textarea "It would be great if the search feature could match to substrings or if the"
type textarea "x"
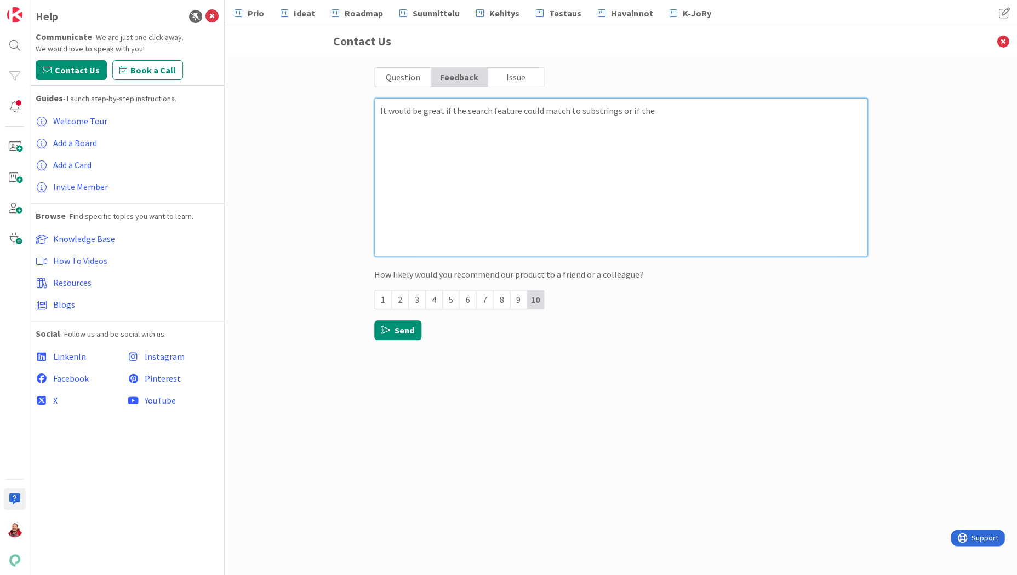
type textarea "It would be great if the search feature could match to substrings or if the"
type textarea "x"
type textarea "It would be great if the search feature could match to substrings or if the u"
type textarea "x"
type textarea "It would be great if the search feature could match to substrings or if the us"
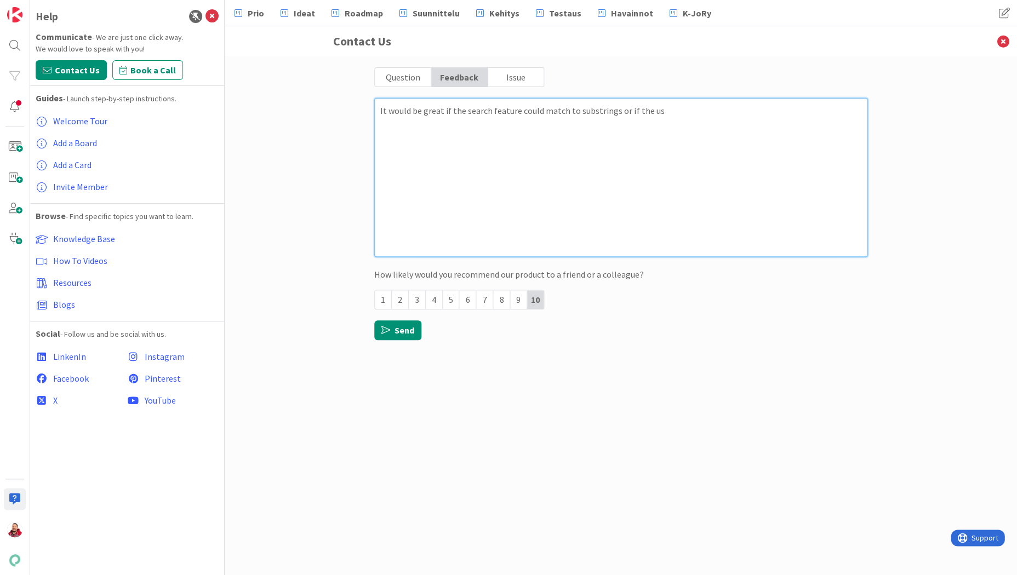
type textarea "x"
type textarea "It would be great if the search feature could match to substrings or if the use"
type textarea "x"
type textarea "It would be great if the search feature could match to substrings or if the user"
type textarea "x"
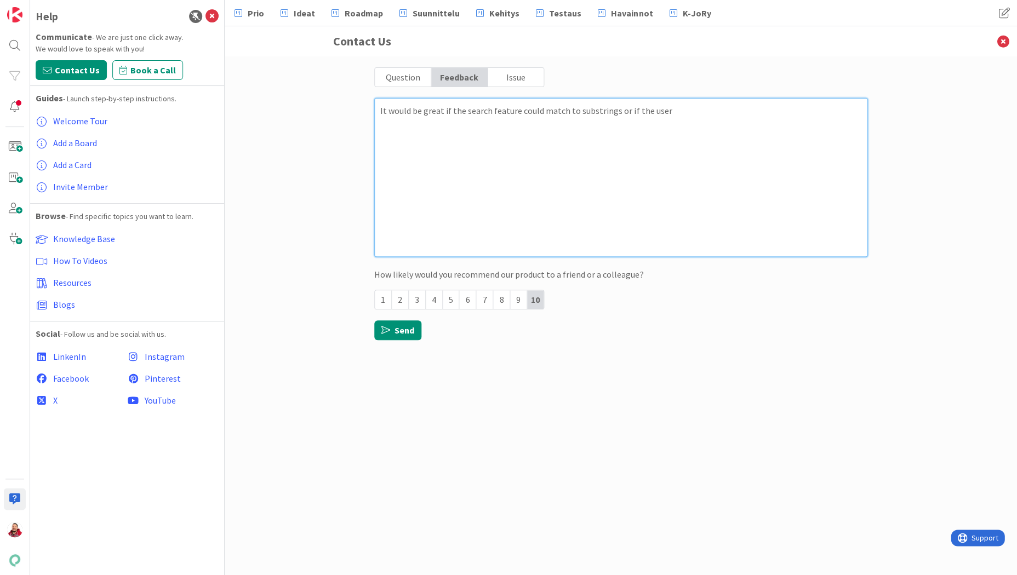
type textarea "It would be great if the search feature could match to substrings or if the user"
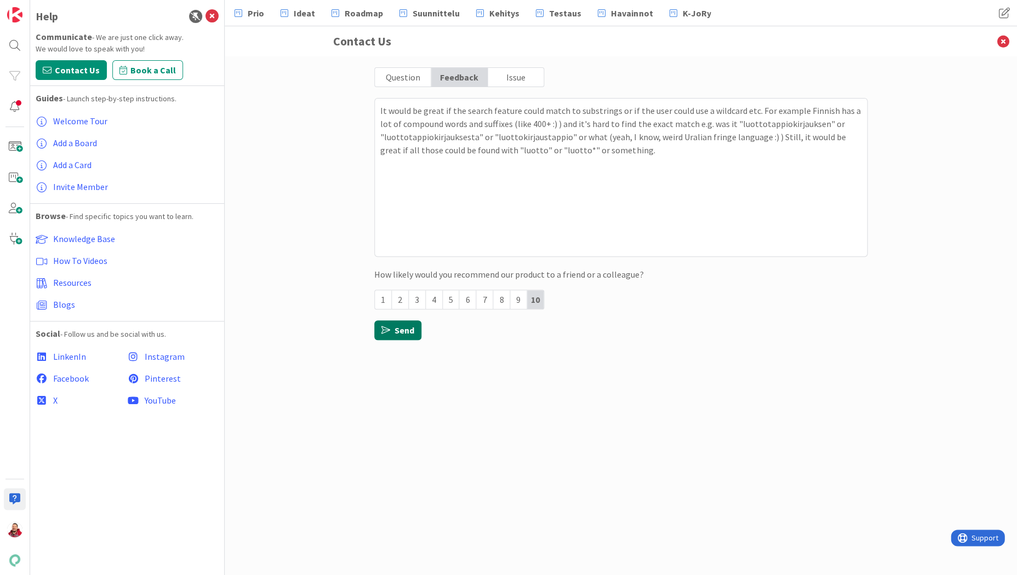
click at [386, 326] on icon "button" at bounding box center [385, 330] width 9 height 9
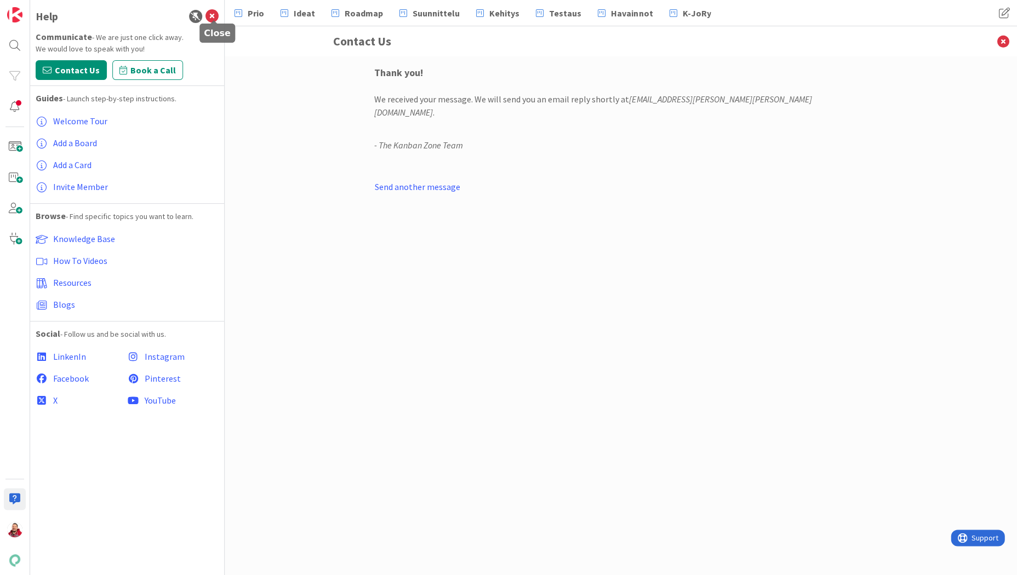
click at [214, 12] on icon at bounding box center [211, 16] width 13 height 13
